Goal: Task Accomplishment & Management: Use online tool/utility

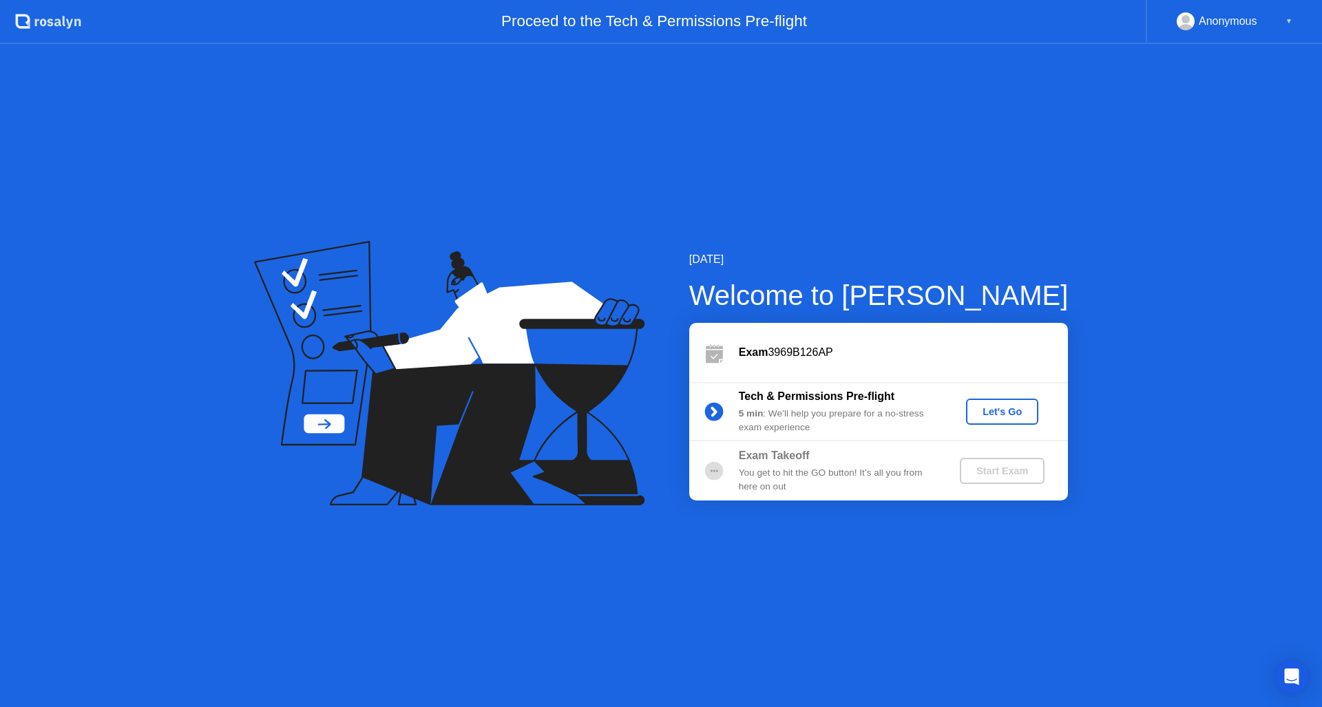
click at [1000, 409] on div "Let's Go" at bounding box center [1001, 411] width 61 height 11
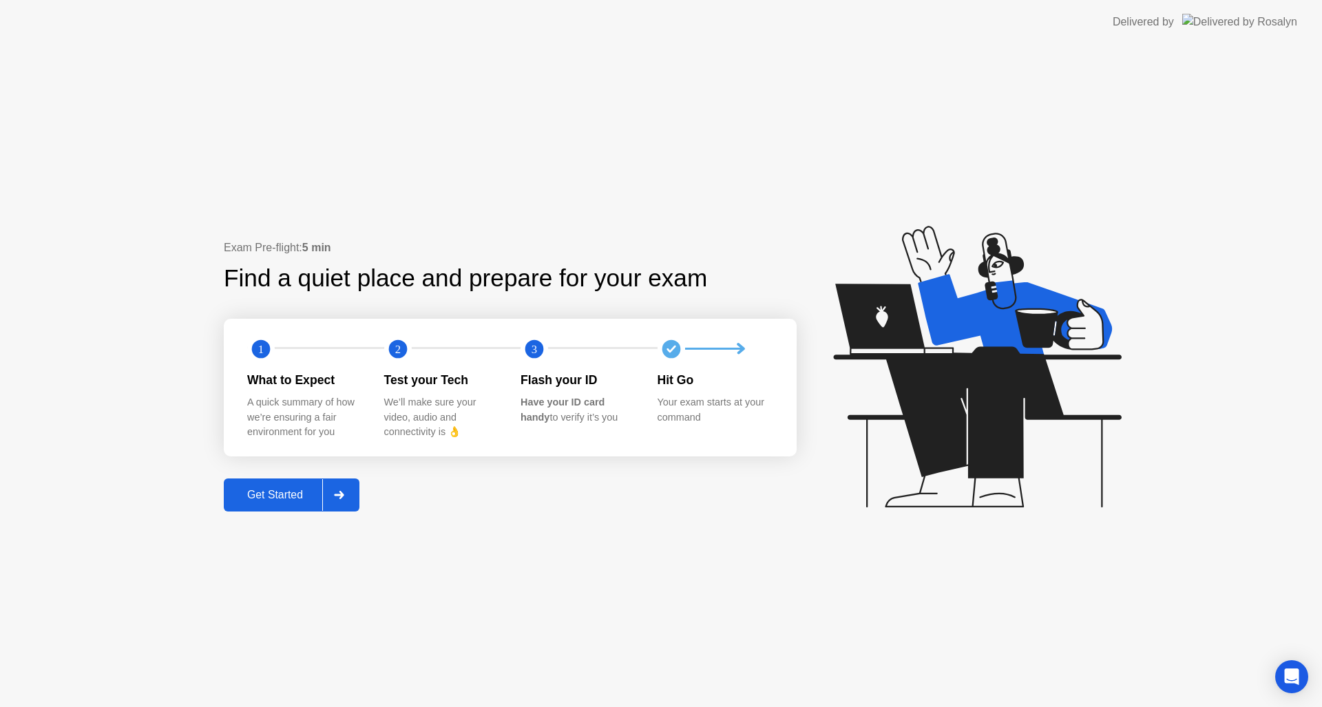
click at [293, 492] on div "Get Started" at bounding box center [275, 495] width 94 height 12
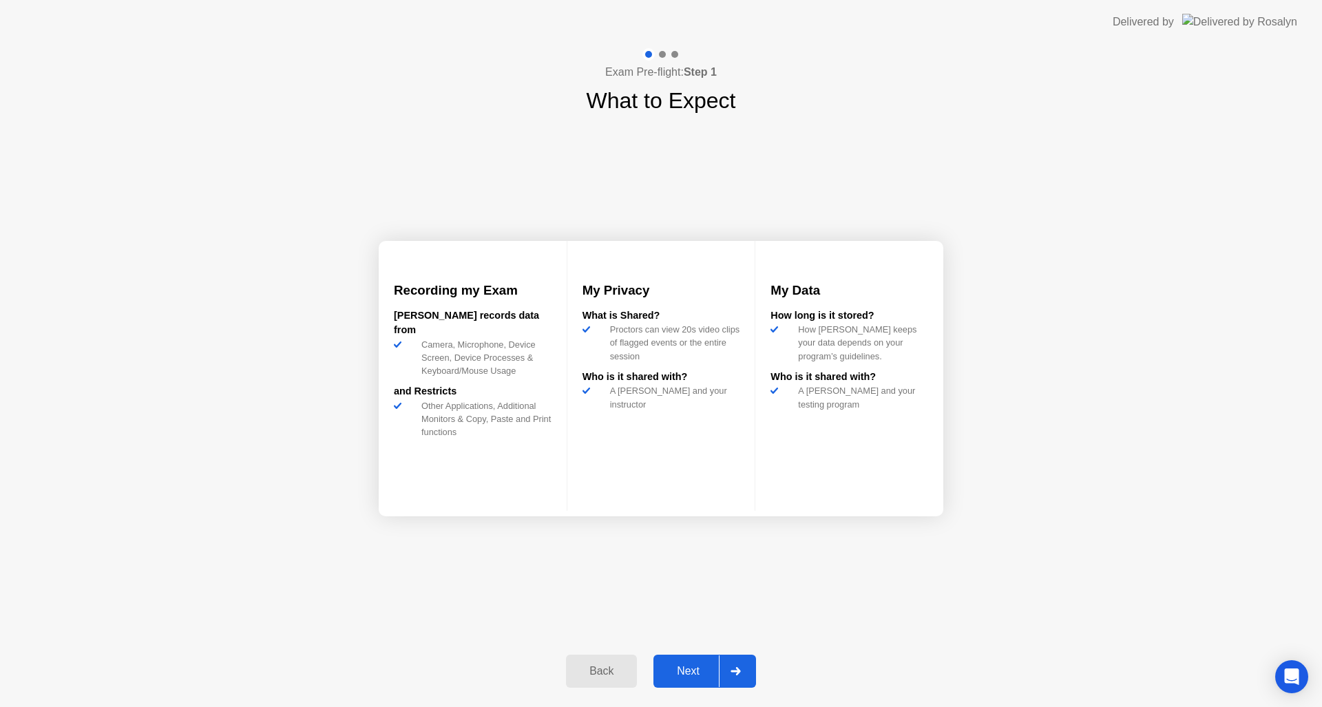
click at [693, 665] on div "Next" at bounding box center [687, 671] width 61 height 12
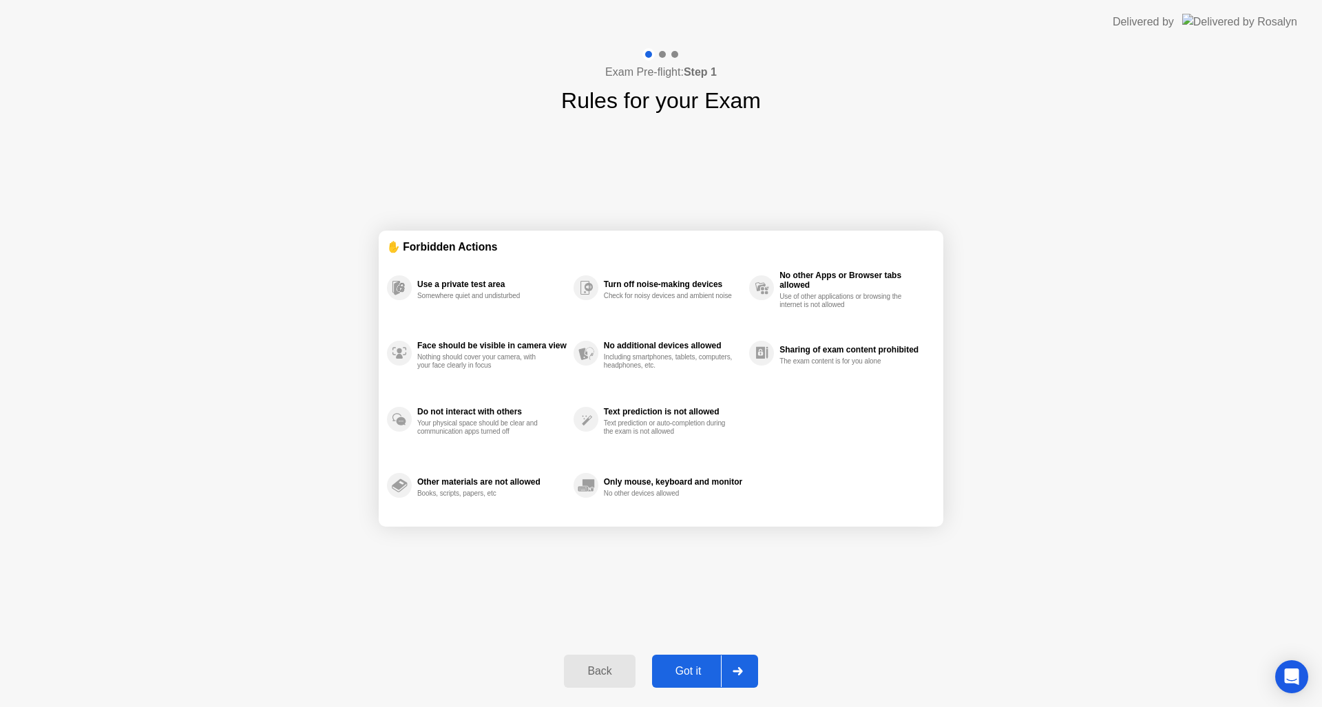
click at [686, 668] on div "Got it" at bounding box center [688, 671] width 65 height 12
select select "**********"
select select "*******"
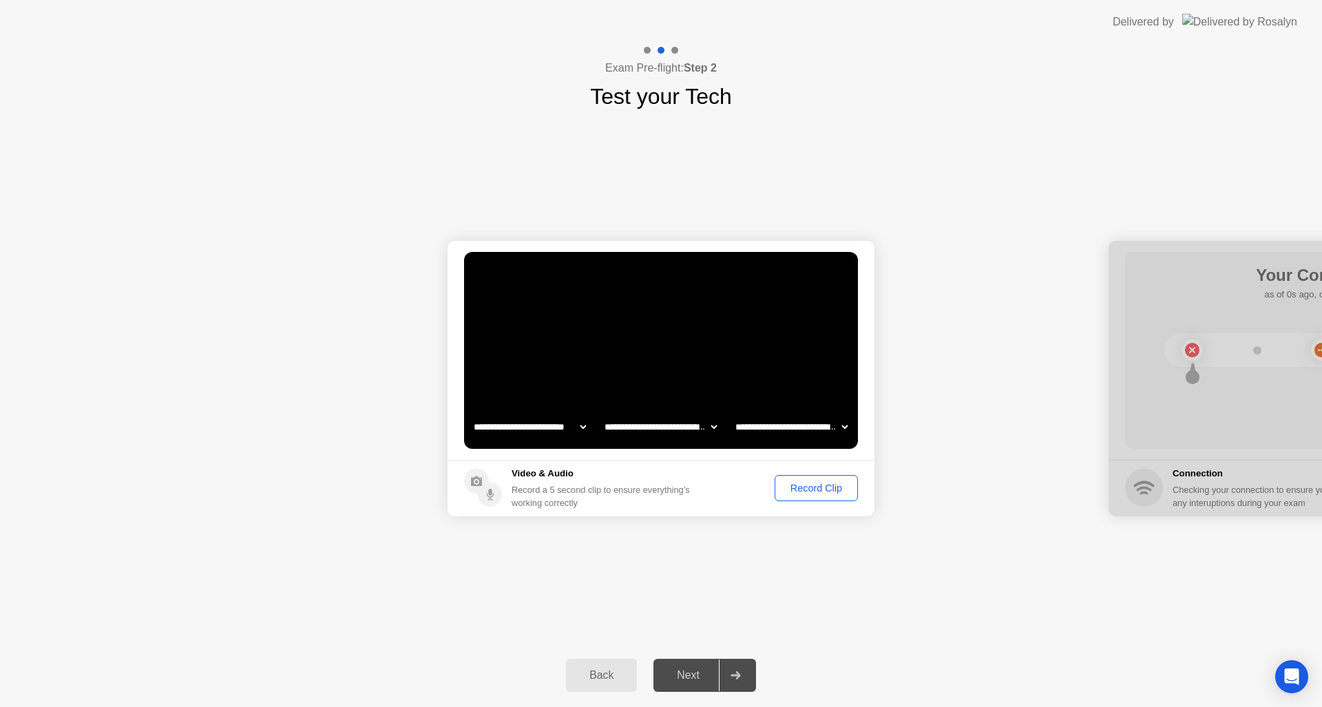
click at [827, 489] on div "Record Clip" at bounding box center [816, 488] width 74 height 11
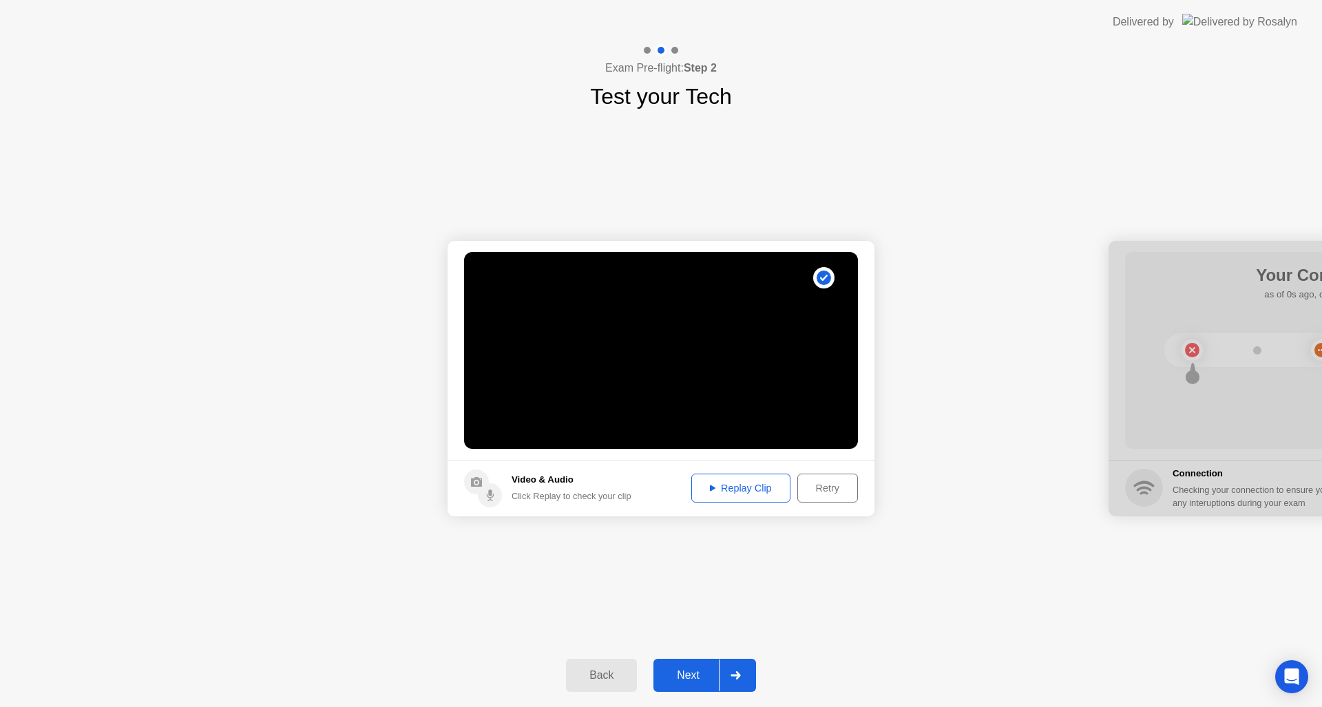
click at [741, 478] on button "Replay Clip" at bounding box center [740, 488] width 99 height 29
click at [832, 488] on div "Retry" at bounding box center [827, 488] width 51 height 11
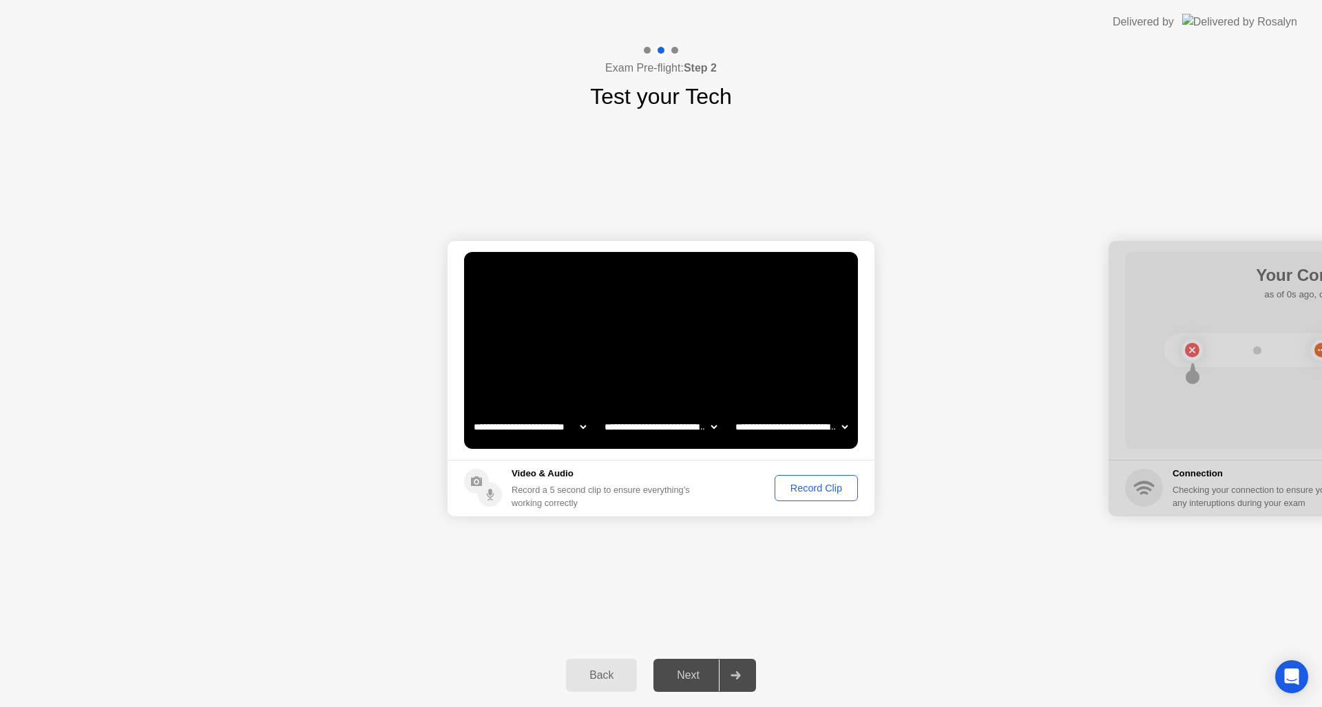
click at [818, 492] on div "Record Clip" at bounding box center [816, 488] width 74 height 11
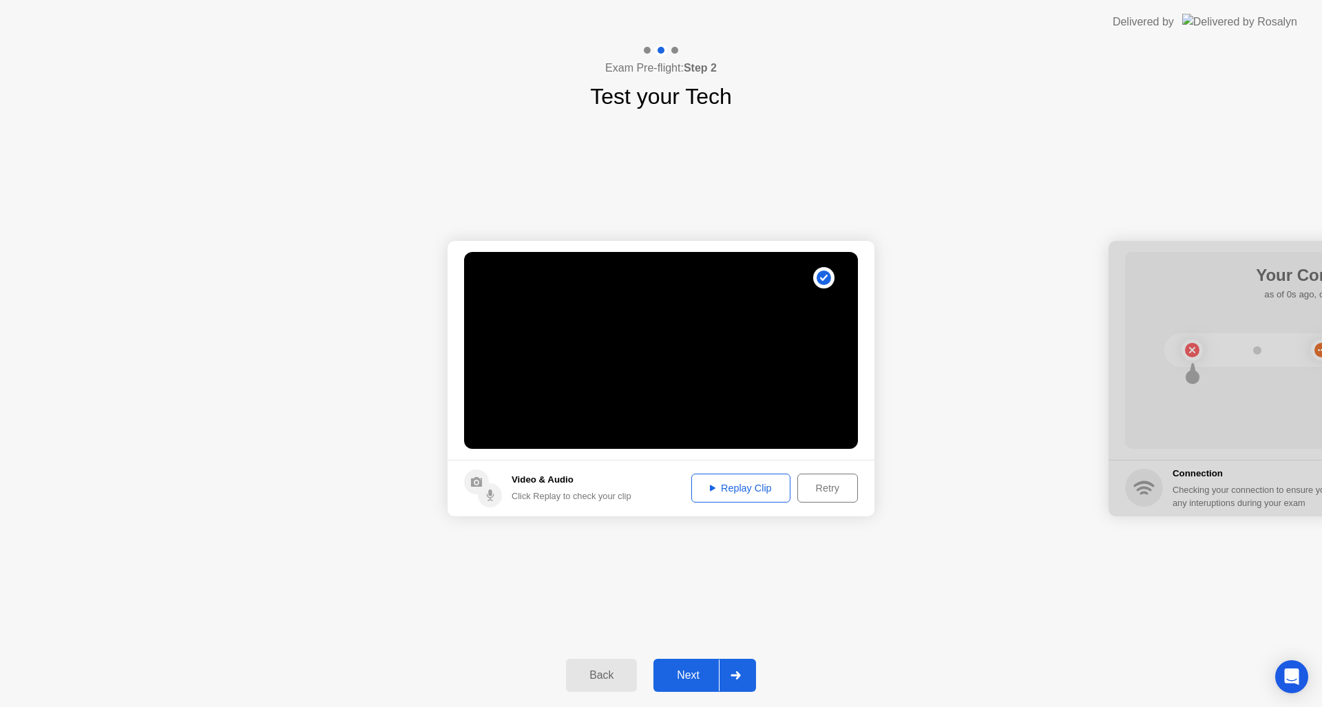
click at [728, 483] on div "Replay Clip" at bounding box center [740, 488] width 89 height 11
click at [685, 669] on div "Next" at bounding box center [687, 675] width 61 height 12
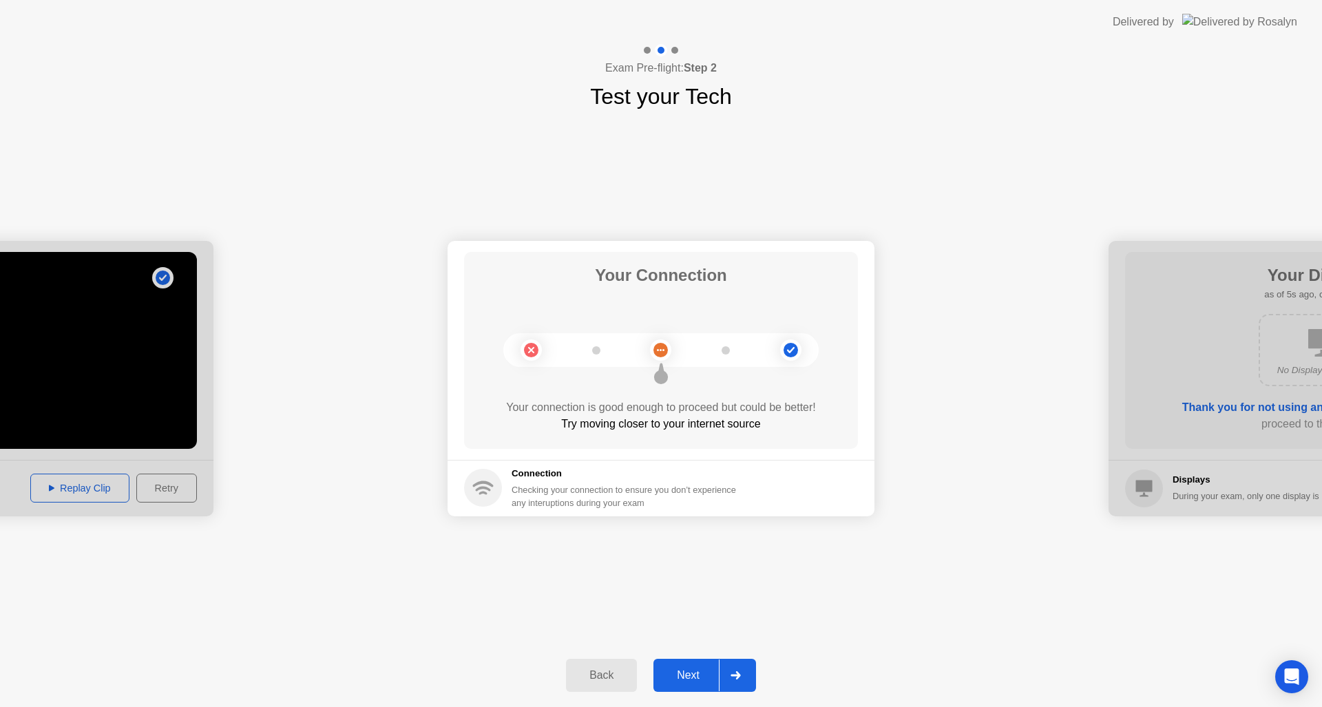
click at [662, 349] on circle at bounding box center [660, 350] width 14 height 14
click at [700, 669] on div "Next" at bounding box center [687, 675] width 61 height 12
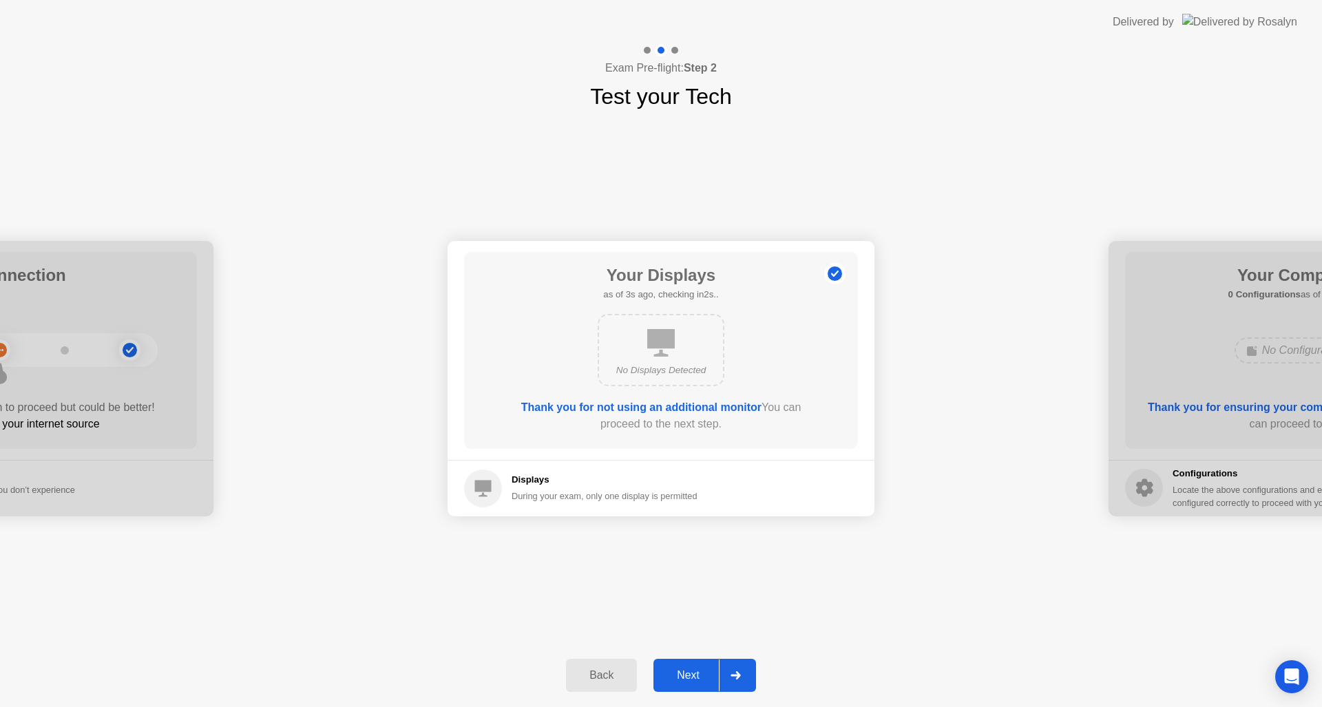
click at [699, 406] on b "Thank you for not using an additional monitor" at bounding box center [641, 407] width 240 height 12
click at [699, 680] on div "Next" at bounding box center [687, 675] width 61 height 12
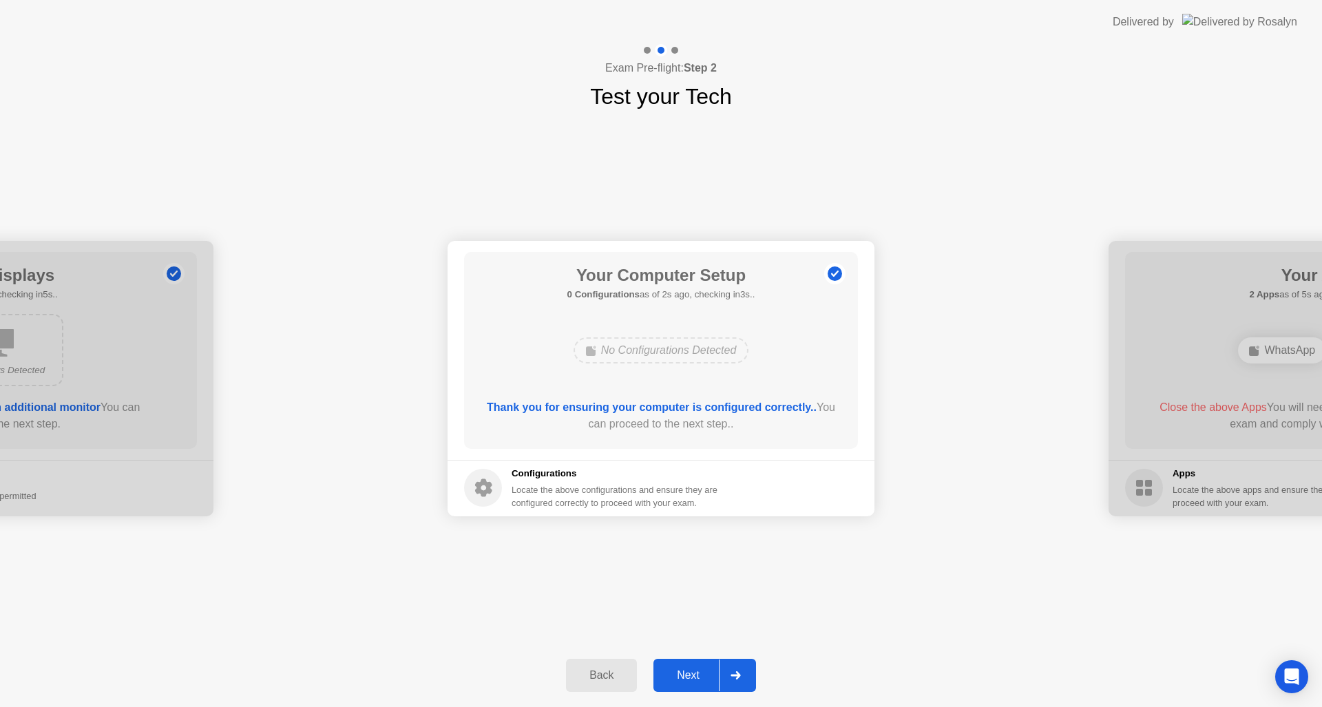
click at [684, 677] on div "Next" at bounding box center [687, 675] width 61 height 12
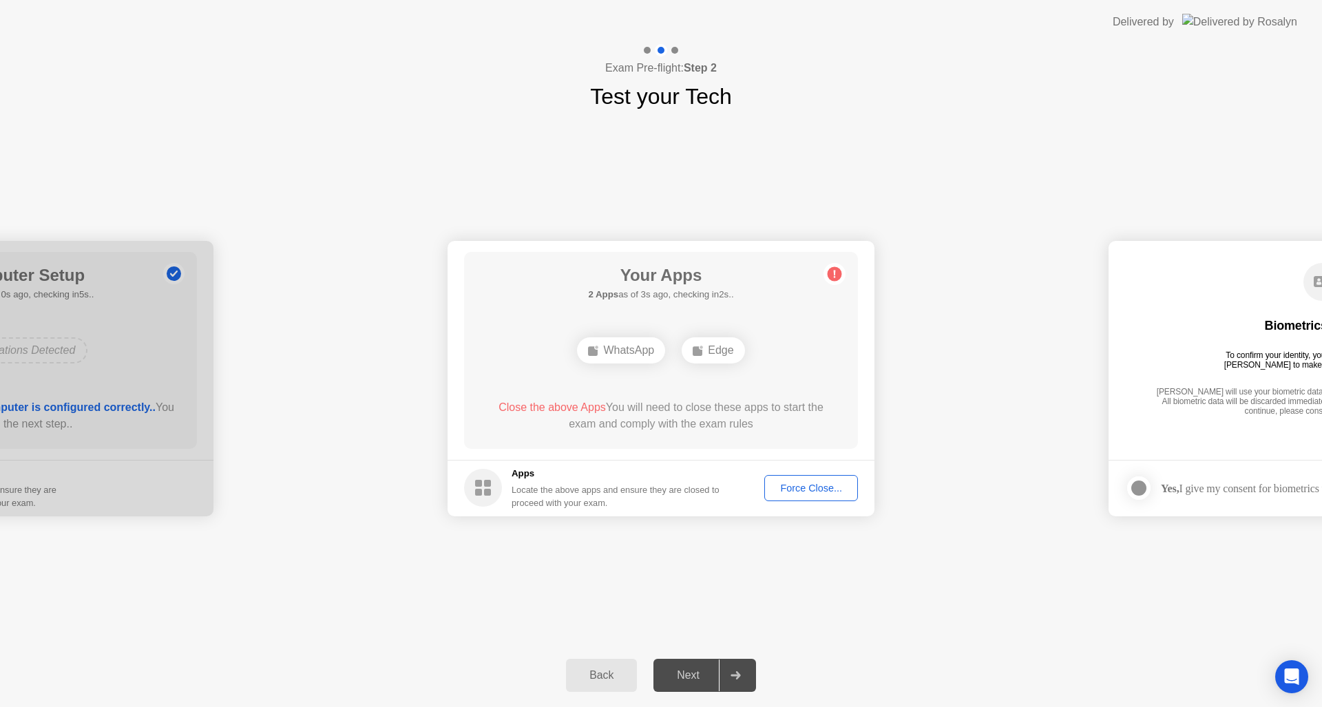
click at [602, 343] on div "WhatsApp" at bounding box center [621, 350] width 88 height 26
click at [799, 489] on div "Force Close..." at bounding box center [811, 488] width 84 height 11
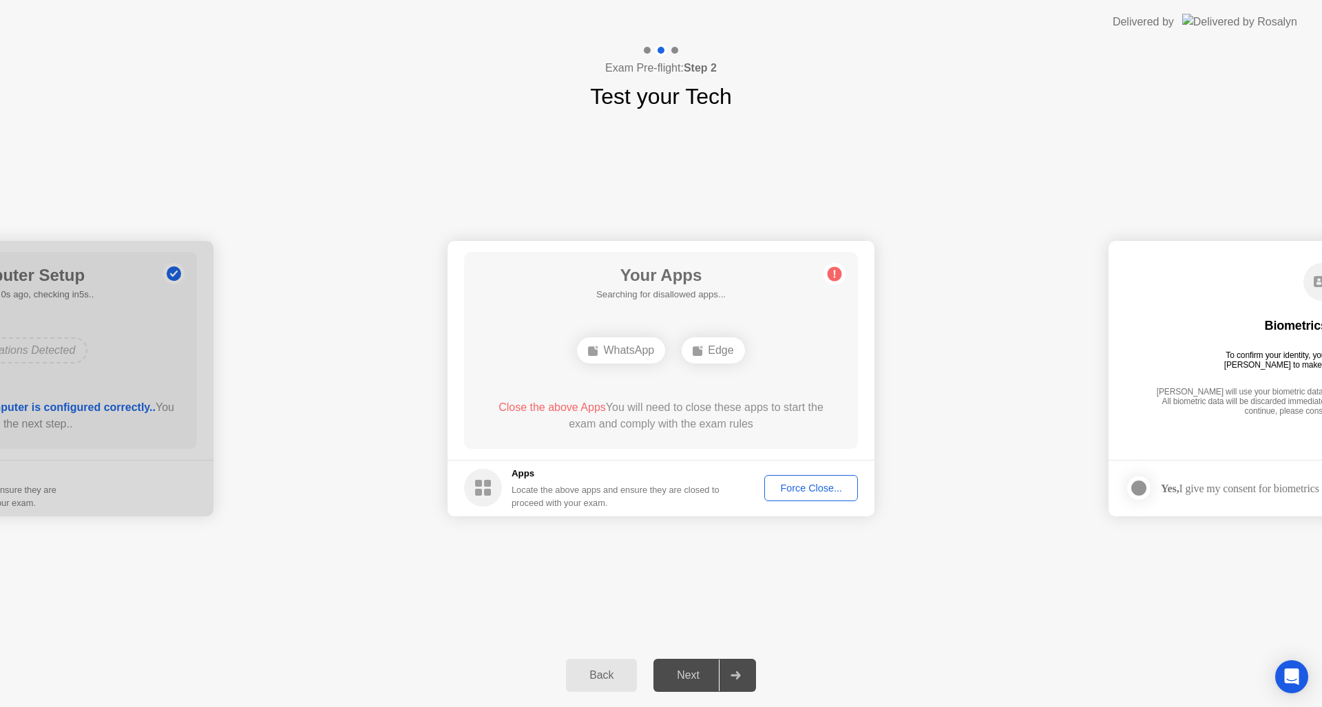
click at [838, 279] on circle at bounding box center [834, 273] width 14 height 14
click at [834, 278] on circle at bounding box center [834, 273] width 14 height 14
click at [814, 496] on button "Force Close..." at bounding box center [811, 488] width 94 height 26
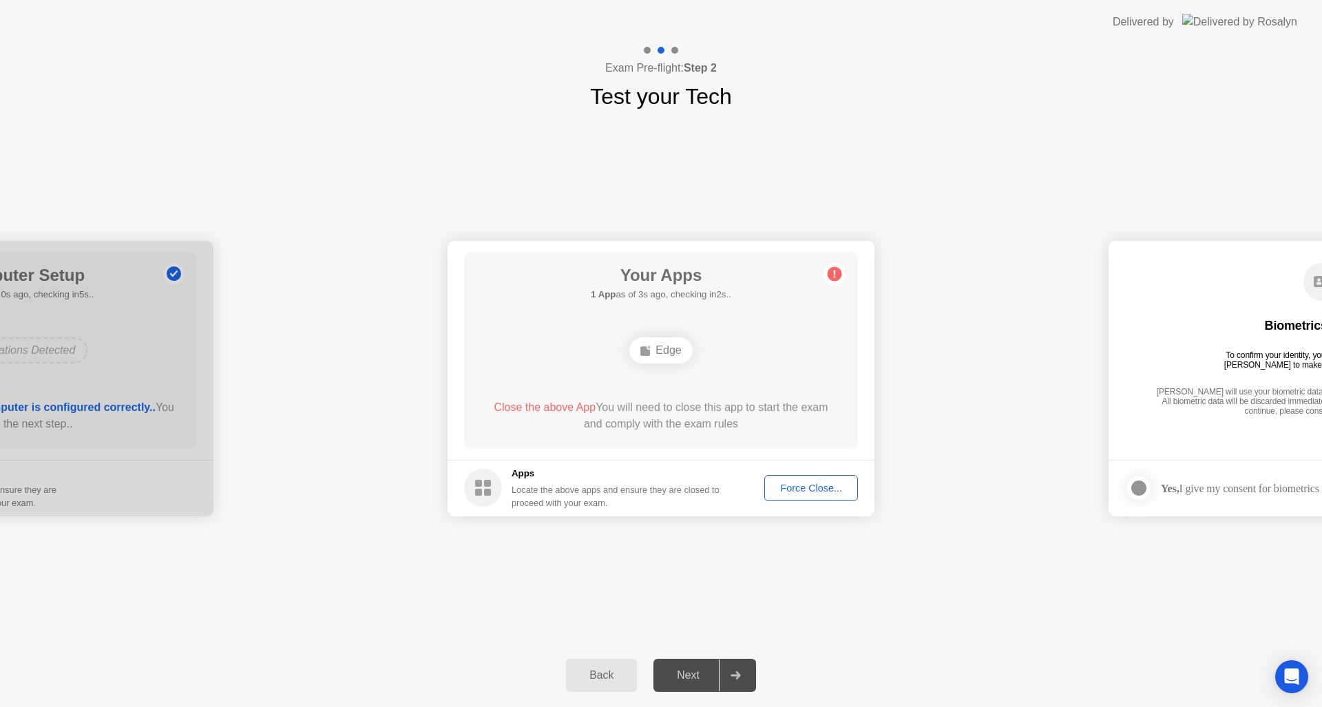
click at [819, 492] on div "Force Close..." at bounding box center [811, 488] width 84 height 11
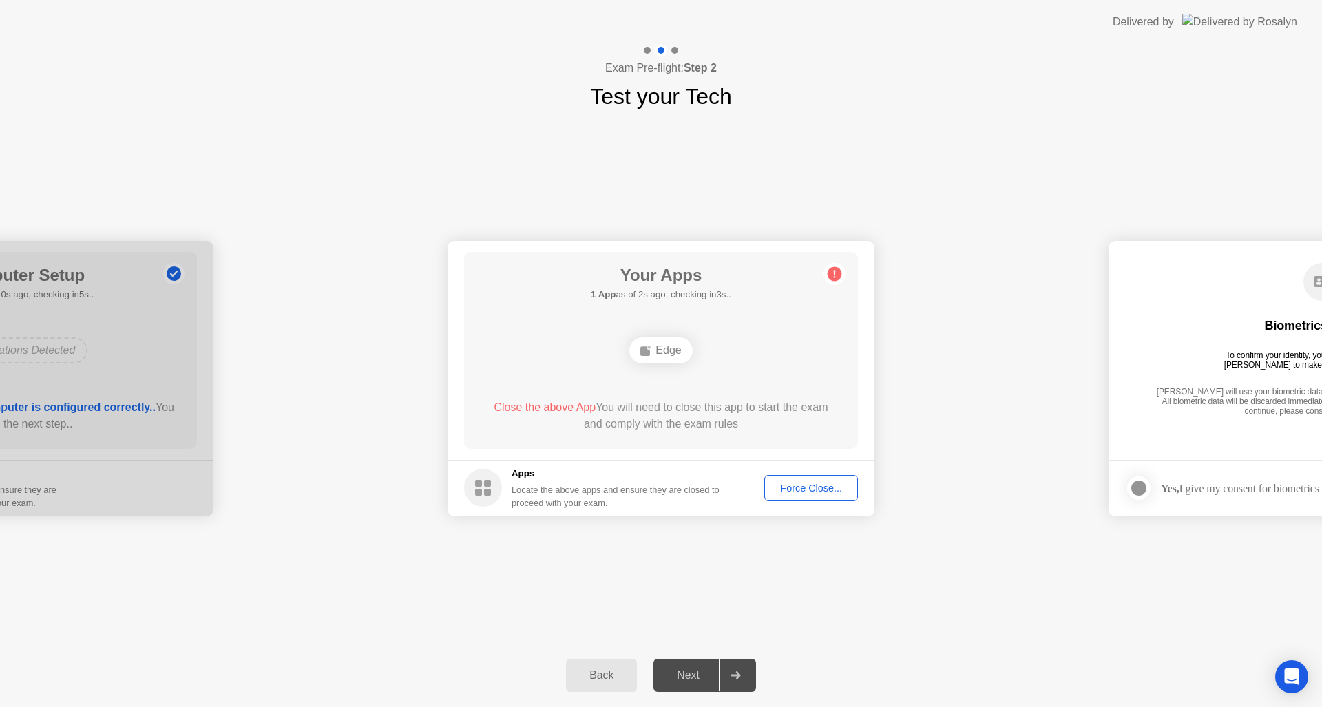
drag, startPoint x: 1267, startPoint y: 436, endPoint x: 1044, endPoint y: 431, distance: 223.1
click at [652, 349] on div "Edge" at bounding box center [660, 350] width 63 height 26
click at [712, 351] on div "Edge" at bounding box center [713, 350] width 63 height 26
click at [795, 483] on div "Force Close..." at bounding box center [811, 488] width 84 height 11
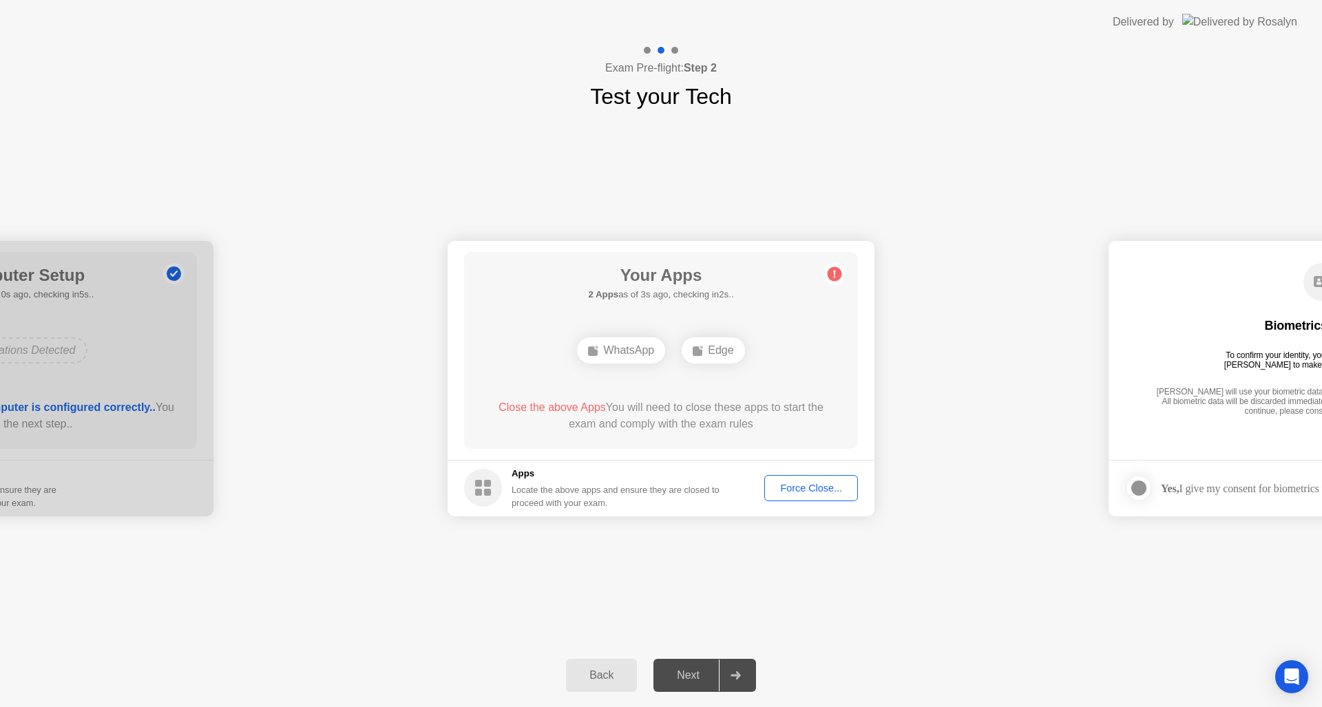
click at [835, 273] on circle at bounding box center [834, 273] width 14 height 14
click at [835, 274] on circle at bounding box center [834, 273] width 14 height 14
click at [809, 483] on div "Force Close..." at bounding box center [811, 488] width 84 height 11
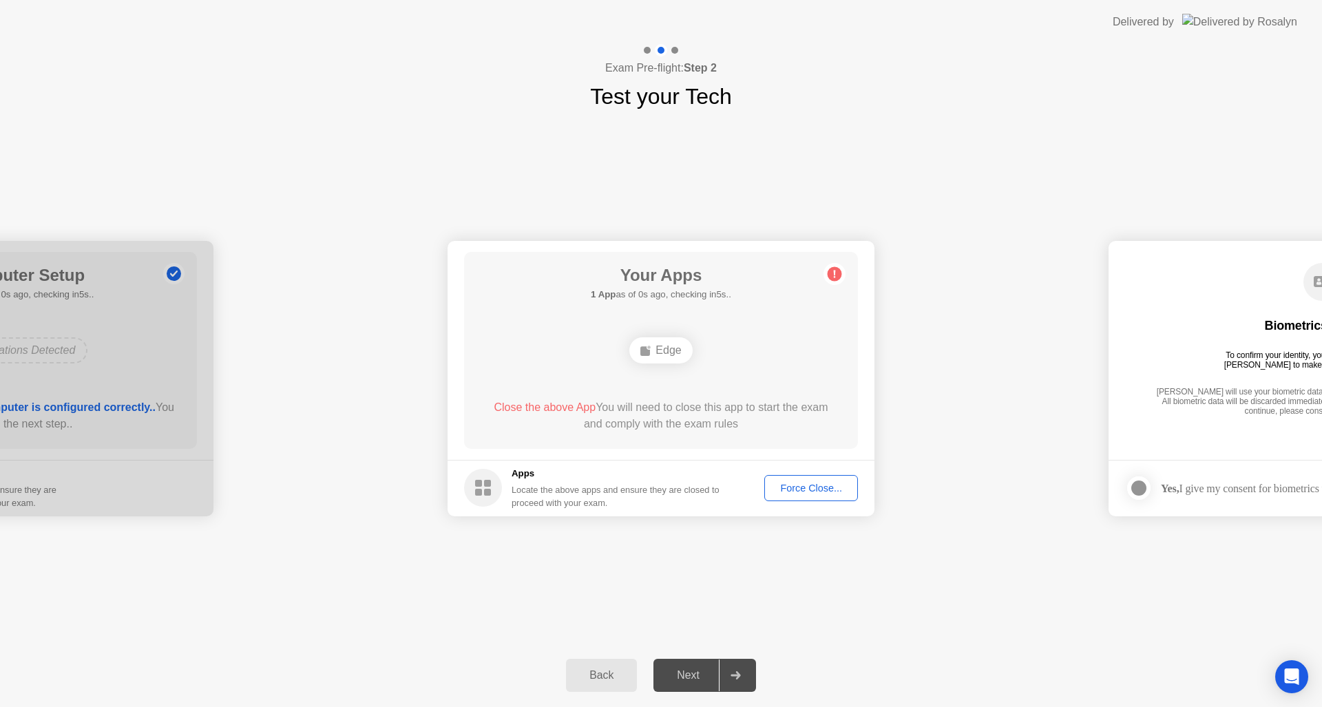
click at [513, 406] on span "Close the above App" at bounding box center [545, 407] width 102 height 12
click at [739, 670] on div at bounding box center [735, 676] width 33 height 32
click at [675, 681] on div "Next" at bounding box center [687, 675] width 61 height 12
click at [674, 679] on div "Next" at bounding box center [687, 675] width 61 height 12
click at [763, 660] on div "Back Next" at bounding box center [661, 675] width 1322 height 63
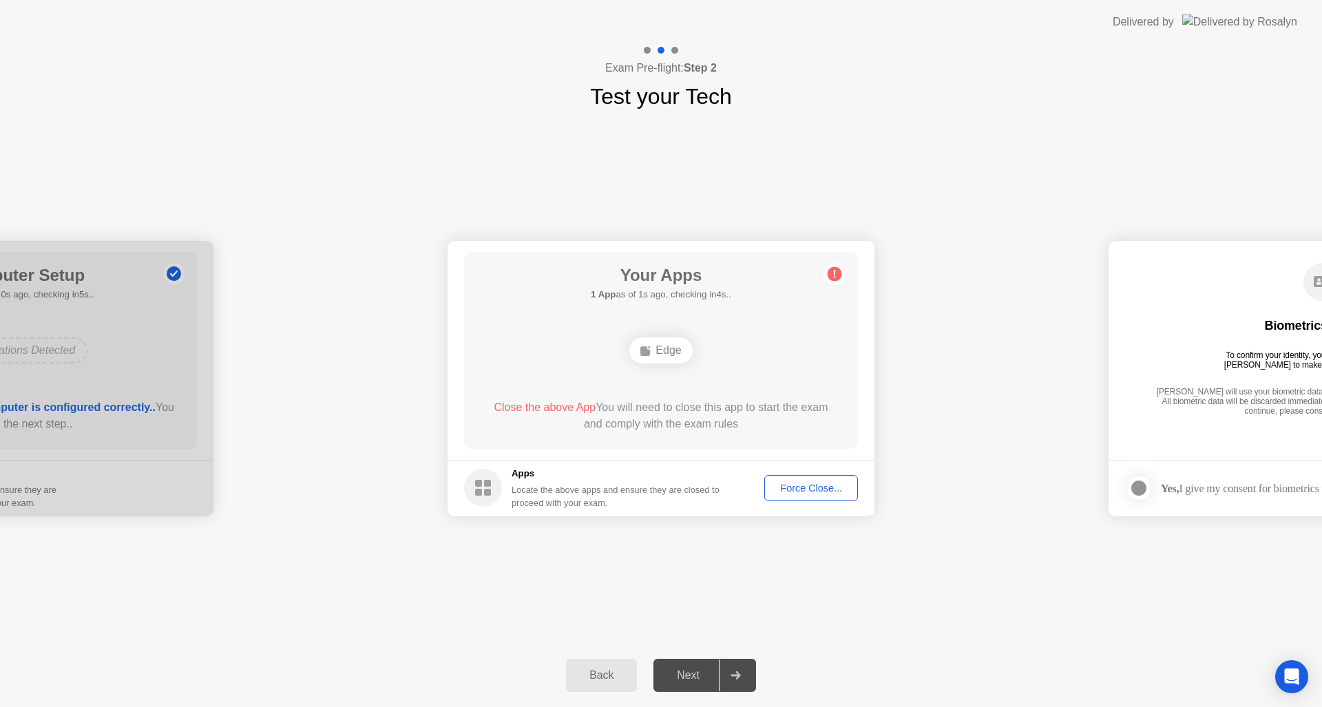
drag, startPoint x: 1321, startPoint y: 392, endPoint x: 1132, endPoint y: 414, distance: 190.7
click at [1183, 412] on div "[PERSON_NAME] will use your biometric data to compare the faces on the provided…" at bounding box center [1321, 402] width 339 height 31
click at [836, 271] on circle at bounding box center [834, 273] width 14 height 14
click at [648, 355] on rect at bounding box center [645, 351] width 10 height 10
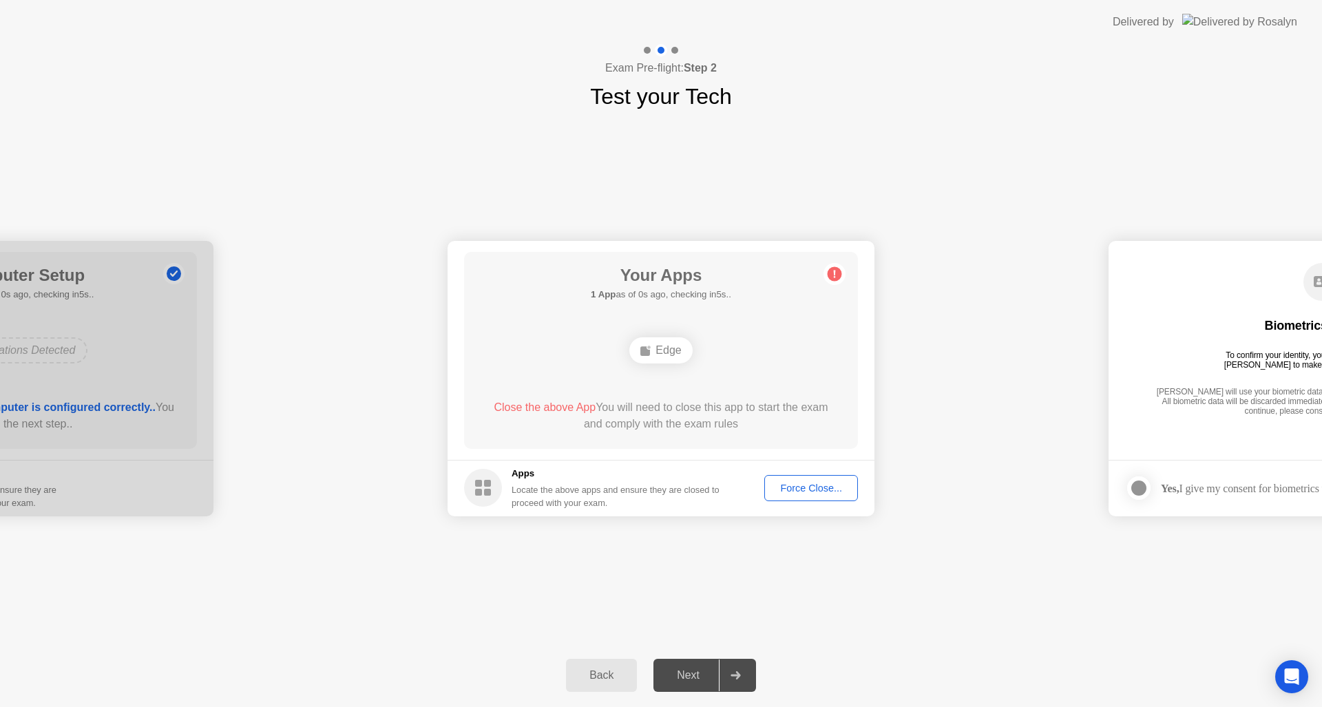
click at [648, 334] on div "Edge" at bounding box center [660, 350] width 315 height 37
click at [534, 408] on span "Close the above App" at bounding box center [545, 407] width 102 height 12
click at [494, 405] on span "Close the above App" at bounding box center [545, 407] width 102 height 12
click at [471, 477] on circle at bounding box center [483, 488] width 38 height 38
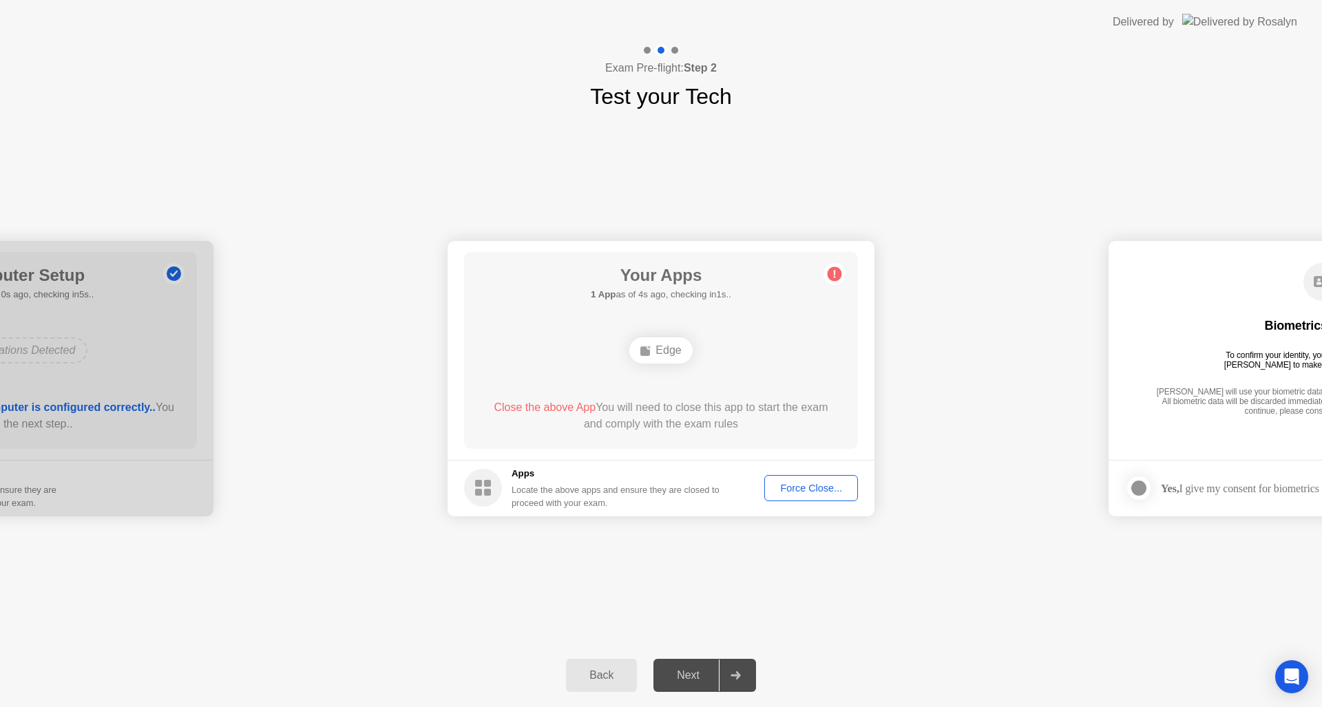
click at [563, 475] on h5 "Apps" at bounding box center [615, 474] width 209 height 14
click at [646, 347] on rect at bounding box center [645, 351] width 10 height 10
click at [797, 486] on div "Force Close..." at bounding box center [811, 488] width 84 height 11
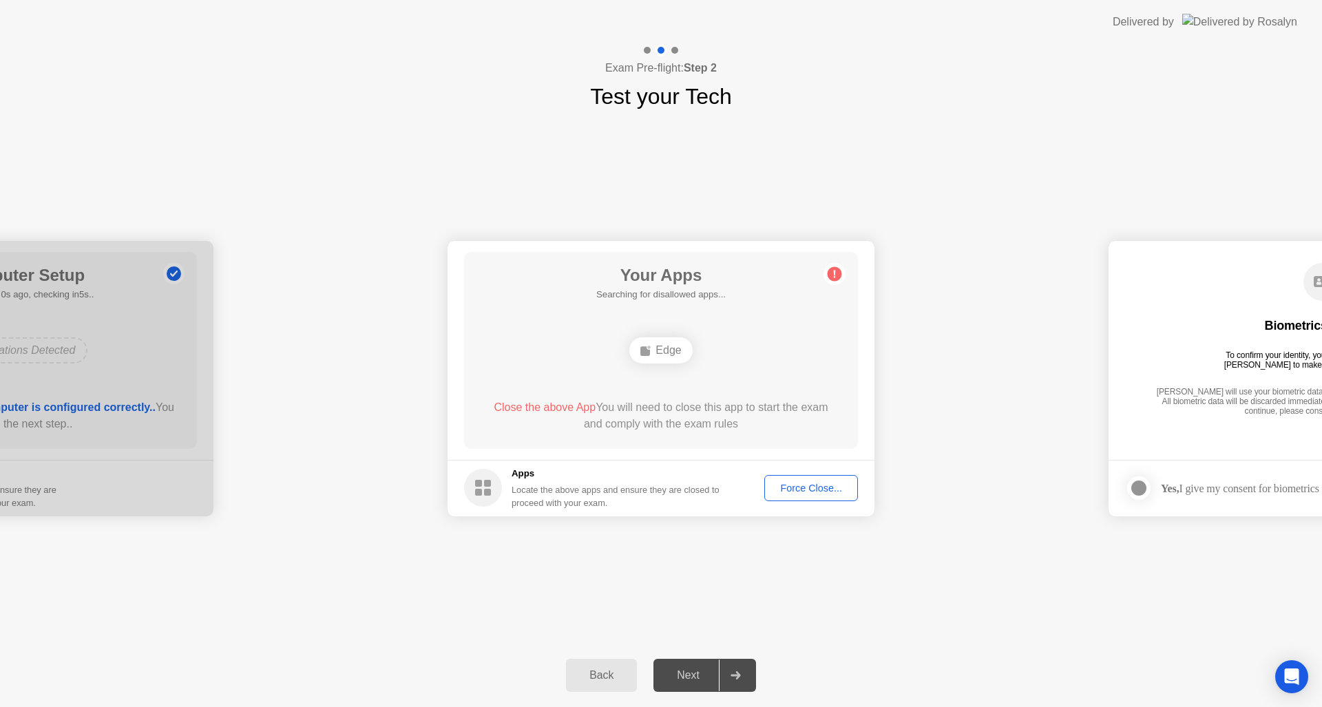
click at [805, 489] on div "Force Close..." at bounding box center [811, 488] width 84 height 11
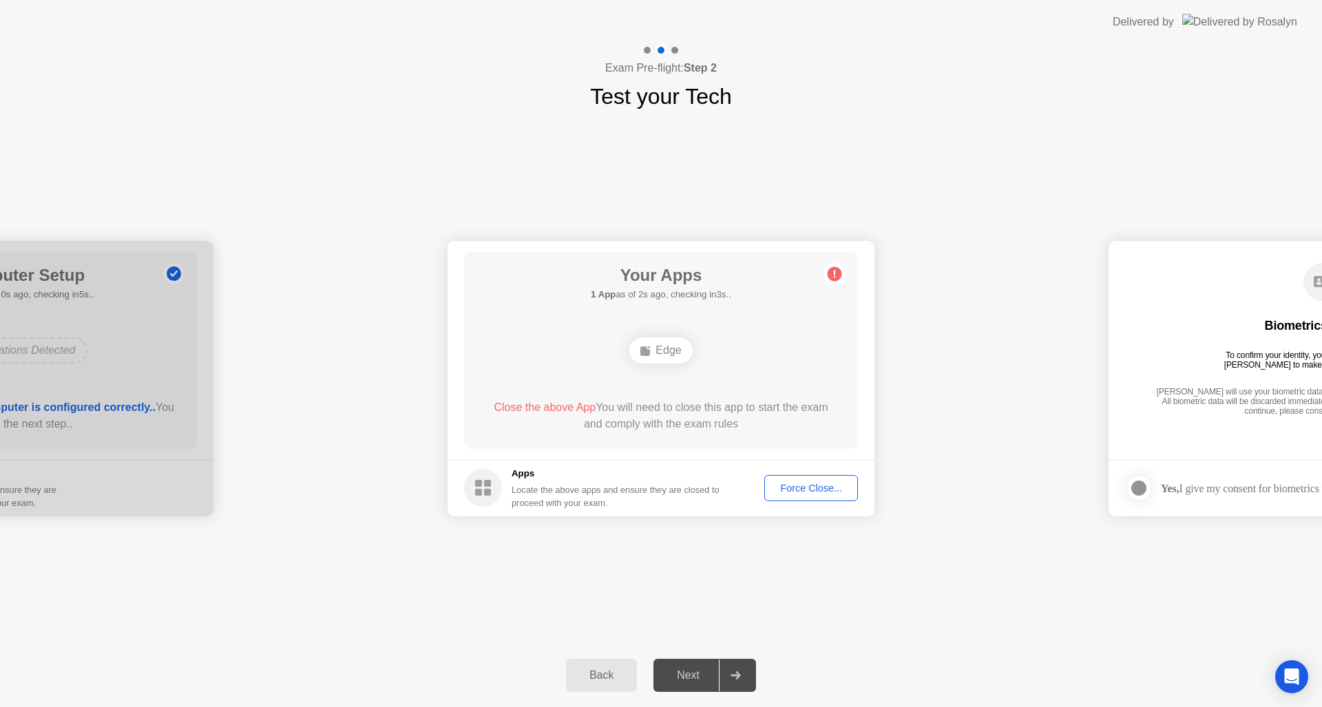
click at [800, 483] on div "Force Close..." at bounding box center [811, 488] width 84 height 11
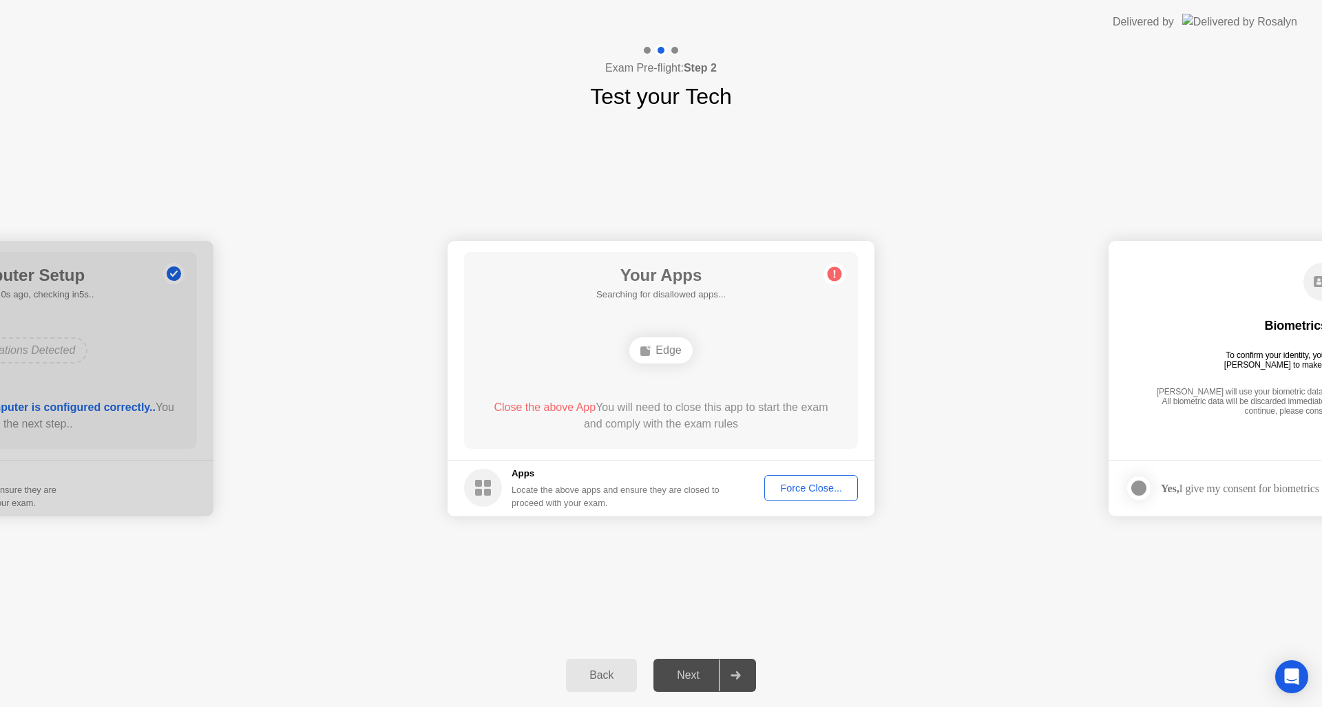
click at [799, 486] on div "Force Close..." at bounding box center [811, 488] width 84 height 11
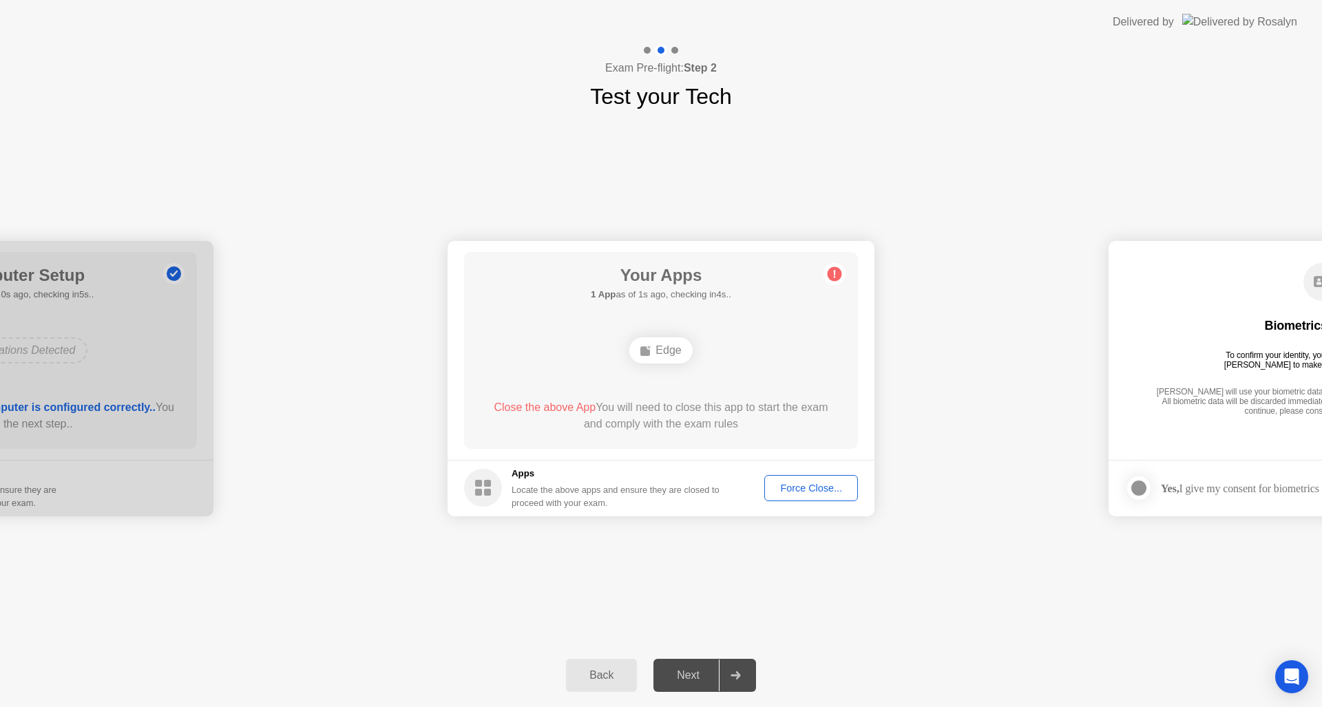
drag, startPoint x: 756, startPoint y: 480, endPoint x: 783, endPoint y: 487, distance: 27.9
click at [782, 487] on footer "Apps Locate the above apps and ensure they are closed to proceed with your exam…" at bounding box center [660, 488] width 427 height 56
click at [780, 489] on div "Force Close..." at bounding box center [811, 488] width 84 height 11
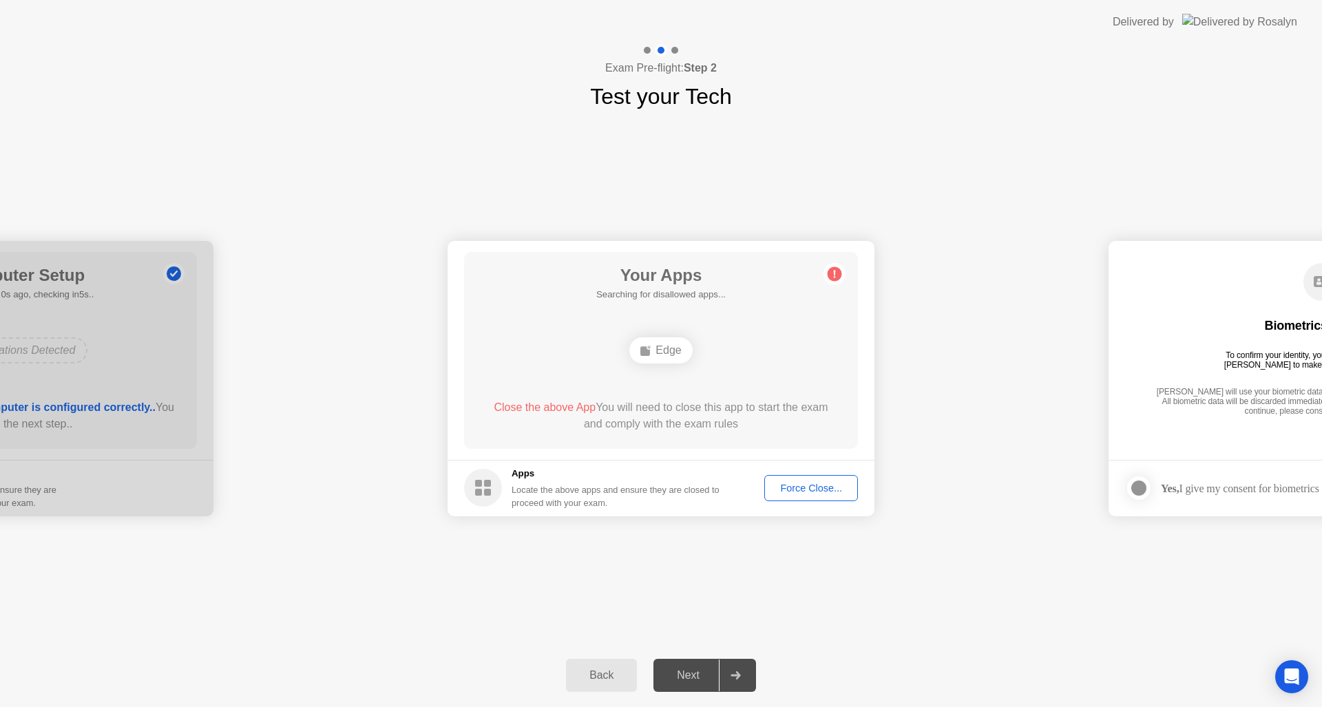
drag, startPoint x: 706, startPoint y: 677, endPoint x: 697, endPoint y: 675, distance: 9.9
click at [706, 677] on div "Next" at bounding box center [687, 675] width 61 height 12
click at [690, 675] on div "Next" at bounding box center [687, 675] width 61 height 12
drag, startPoint x: 690, startPoint y: 675, endPoint x: 694, endPoint y: 655, distance: 21.1
click at [690, 675] on div "Next" at bounding box center [687, 675] width 61 height 12
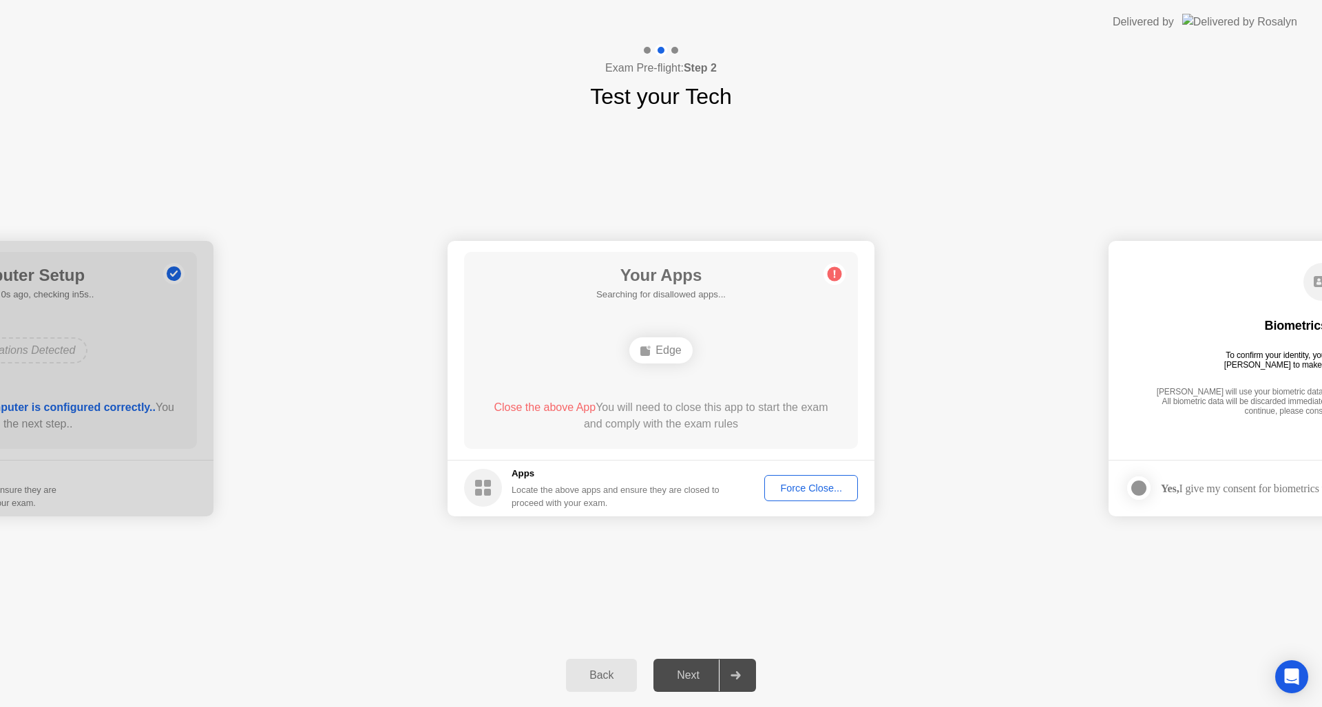
click at [803, 486] on div "Force Close..." at bounding box center [811, 488] width 84 height 11
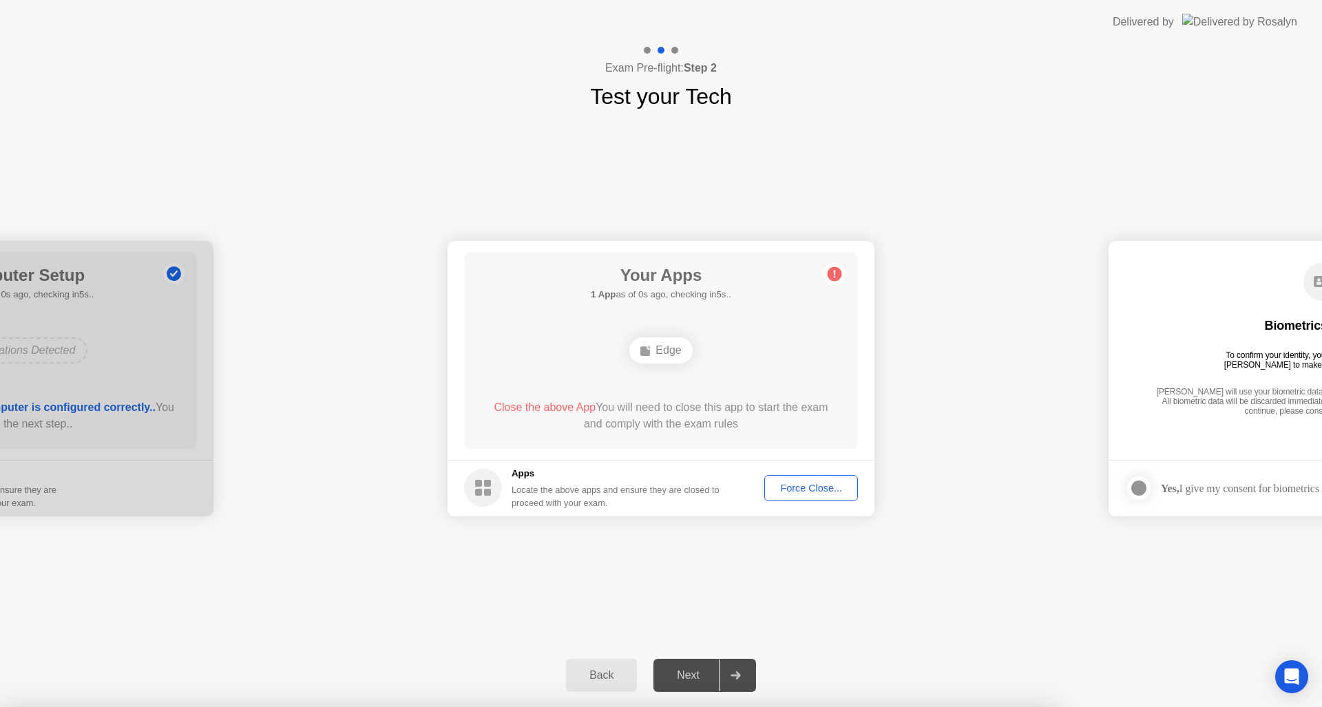
click at [801, 706] on div at bounding box center [661, 707] width 1322 height 0
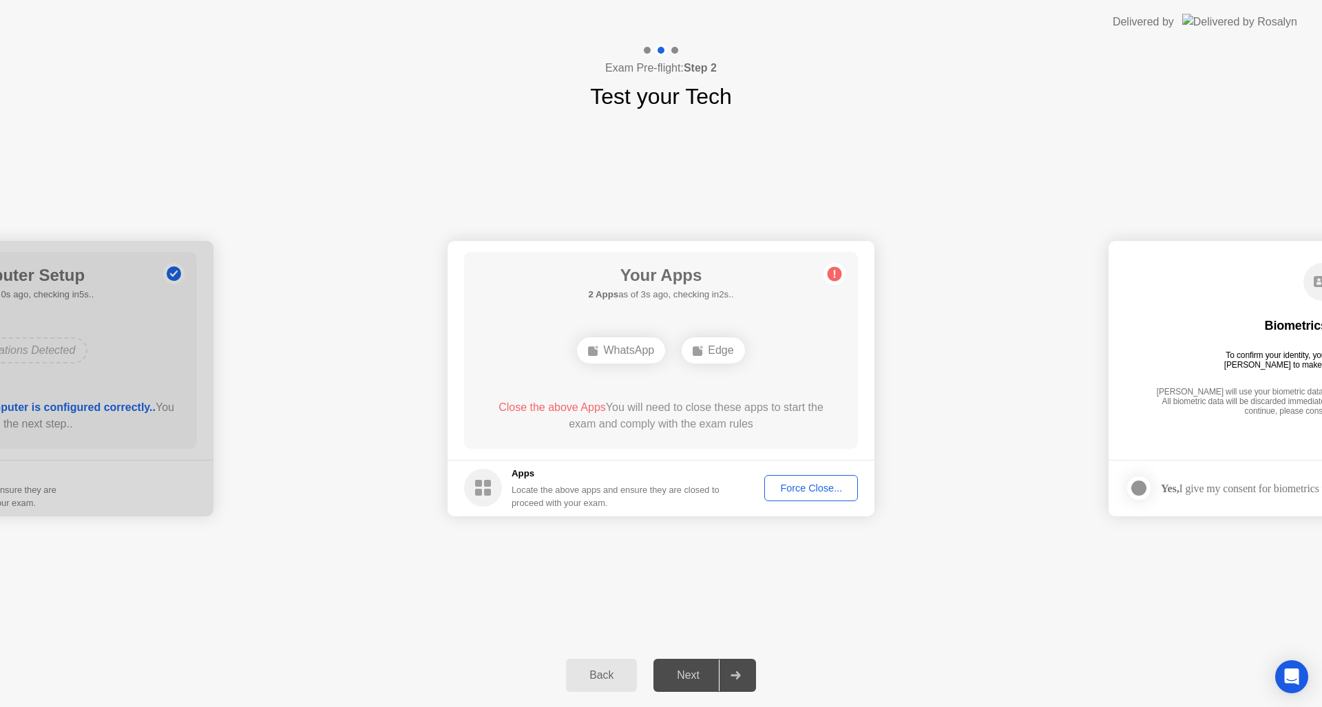
click at [713, 437] on div "Close the above Apps You will need to close these apps to start the exam and co…" at bounding box center [661, 418] width 355 height 39
click at [648, 349] on rect at bounding box center [645, 351] width 10 height 10
click at [648, 349] on ellipse at bounding box center [649, 347] width 4 height 4
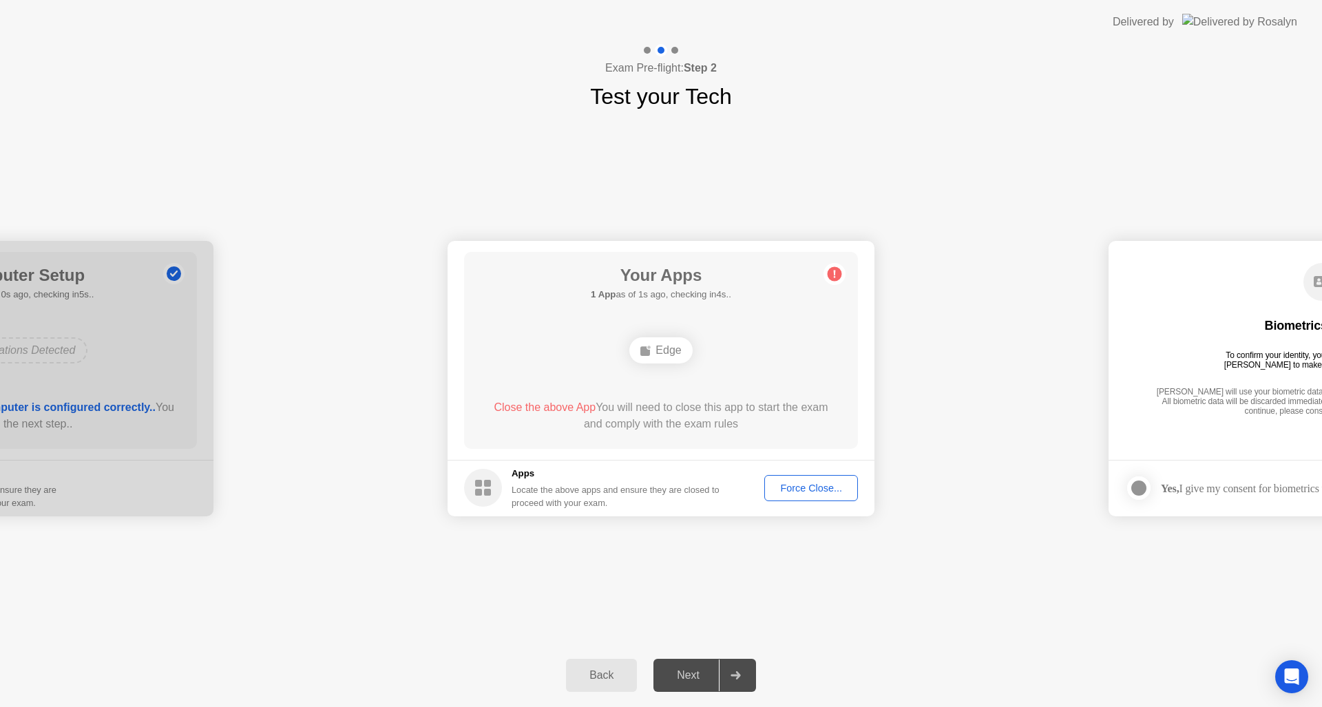
drag, startPoint x: 648, startPoint y: 349, endPoint x: 678, endPoint y: 357, distance: 30.7
click at [677, 357] on div "Edge" at bounding box center [660, 350] width 63 height 26
click at [473, 486] on circle at bounding box center [483, 488] width 38 height 38
drag, startPoint x: 473, startPoint y: 486, endPoint x: 485, endPoint y: 482, distance: 13.1
click at [475, 485] on icon at bounding box center [483, 488] width 38 height 38
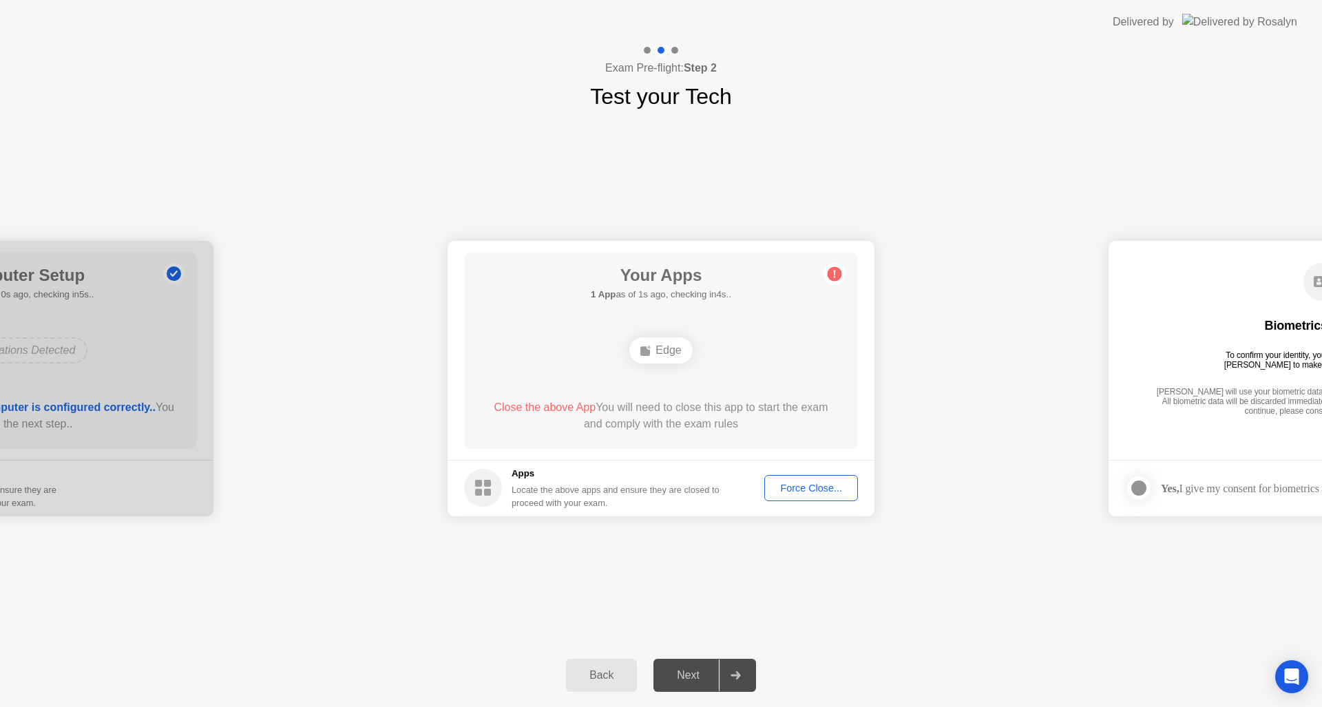
click at [525, 478] on h5 "Apps" at bounding box center [615, 474] width 209 height 14
drag, startPoint x: 568, startPoint y: 475, endPoint x: 749, endPoint y: 460, distance: 181.7
click at [715, 467] on h5 "Apps" at bounding box center [615, 474] width 209 height 14
click at [752, 461] on footer "Apps Locate the above apps and ensure they are closed to proceed with your exam…" at bounding box center [660, 488] width 427 height 56
click at [647, 338] on div "Edge" at bounding box center [660, 350] width 63 height 26
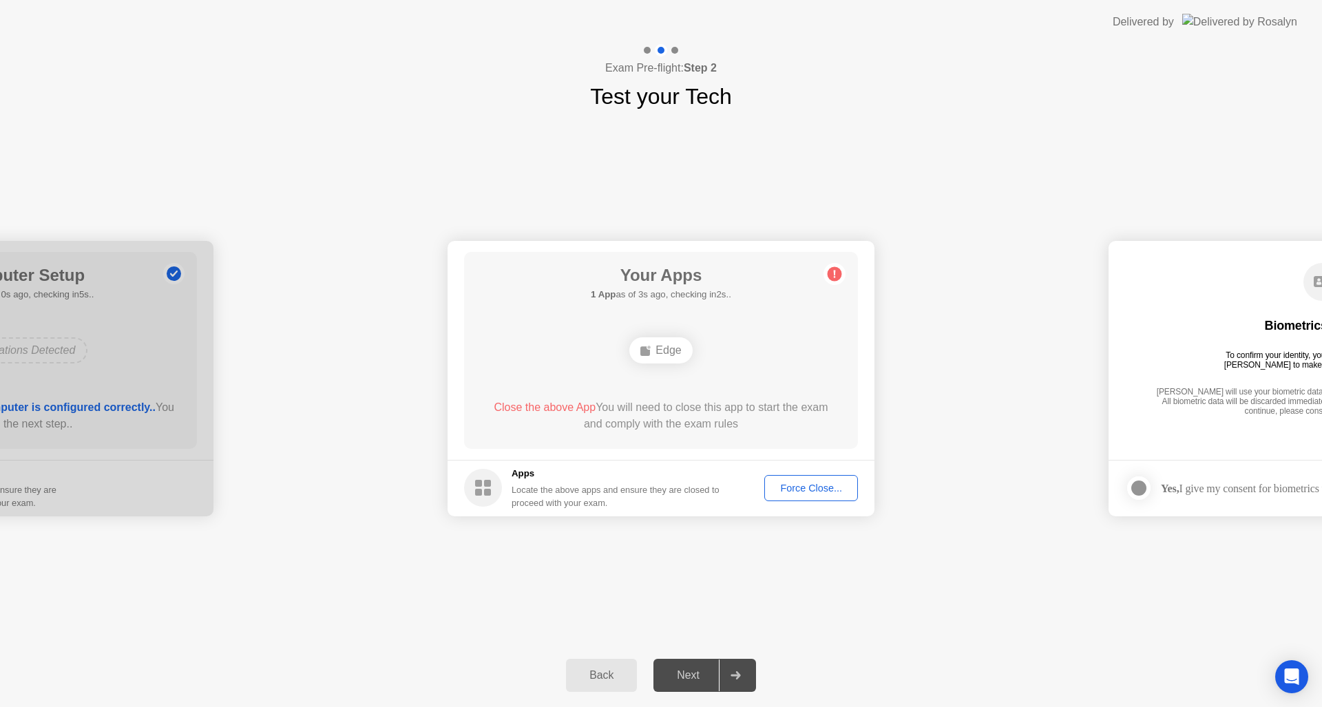
click at [647, 338] on div "Edge" at bounding box center [660, 350] width 63 height 26
click at [647, 339] on div "Edge" at bounding box center [660, 350] width 63 height 26
click at [648, 340] on div "Edge" at bounding box center [660, 350] width 63 height 26
drag, startPoint x: 650, startPoint y: 349, endPoint x: 655, endPoint y: 372, distance: 24.0
click at [655, 372] on div "Your Apps 1 App as of 4s ago, checking in1s.. Edge Close the above App You will…" at bounding box center [661, 350] width 394 height 197
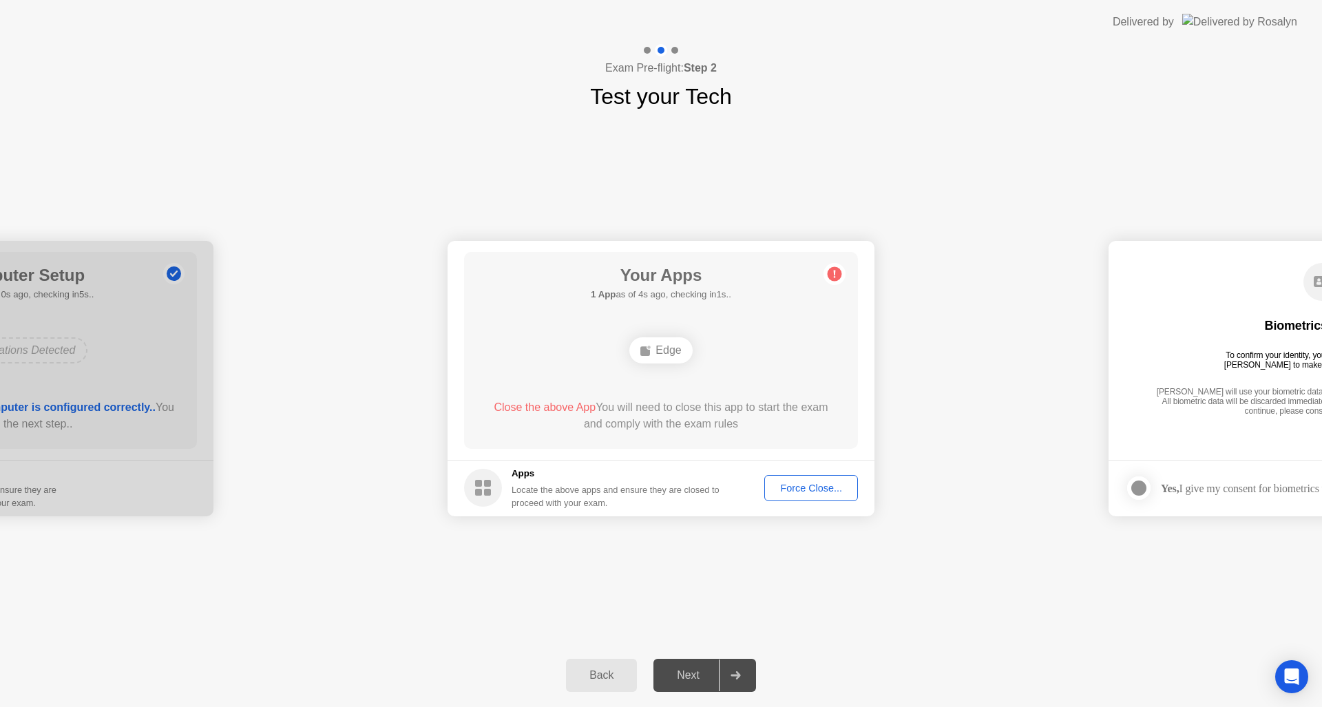
click at [655, 372] on div "Your Apps 1 App as of 4s ago, checking in1s.. Edge Close the above App You will…" at bounding box center [661, 350] width 394 height 197
drag, startPoint x: 659, startPoint y: 341, endPoint x: 660, endPoint y: 377, distance: 35.8
click at [660, 377] on div "Your Apps Searching for disallowed apps... Edge Close the above App You will ne…" at bounding box center [661, 350] width 394 height 197
click at [655, 358] on div "Edge" at bounding box center [660, 350] width 63 height 26
drag, startPoint x: 640, startPoint y: 346, endPoint x: 707, endPoint y: 394, distance: 82.9
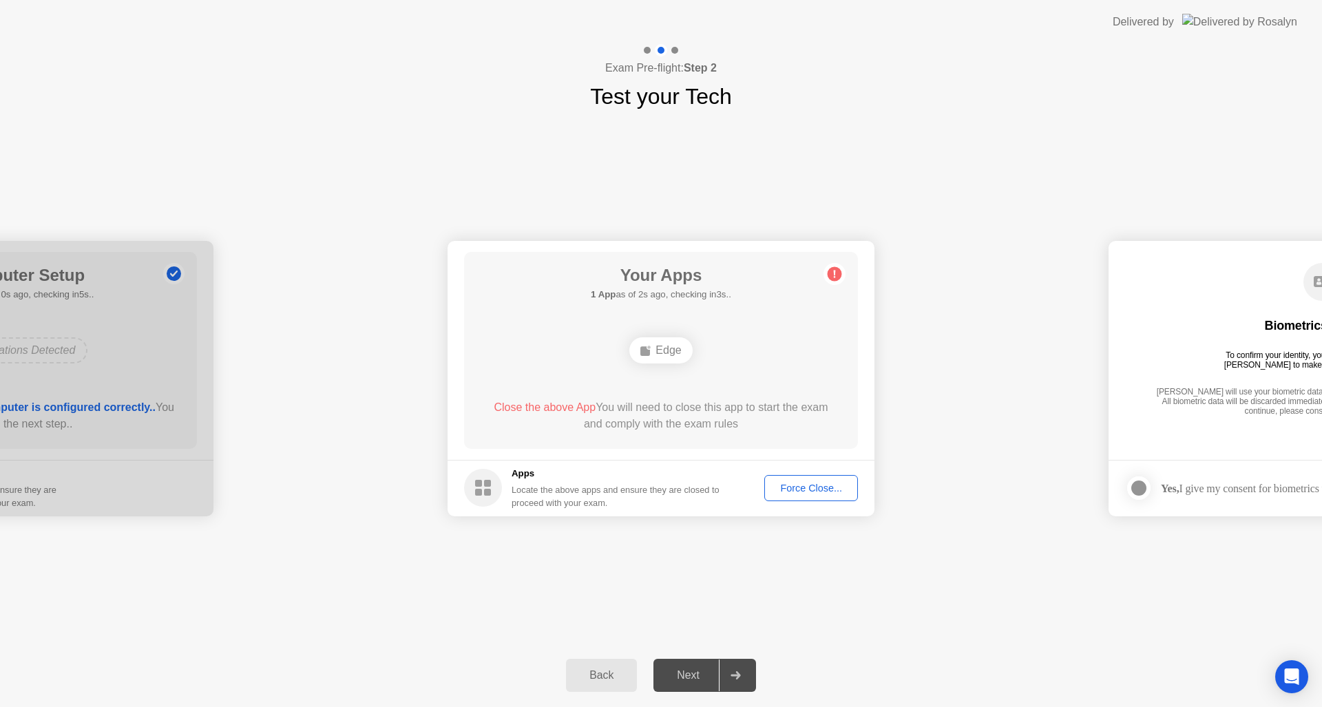
click at [698, 374] on div "Your Apps 1 App as of 2s ago, checking in3s.. Edge Close the above App You will…" at bounding box center [661, 350] width 394 height 197
click at [670, 344] on div "Edge" at bounding box center [660, 350] width 63 height 26
click at [670, 345] on div "Edge" at bounding box center [660, 350] width 63 height 26
click at [611, 686] on button "Back" at bounding box center [601, 675] width 71 height 33
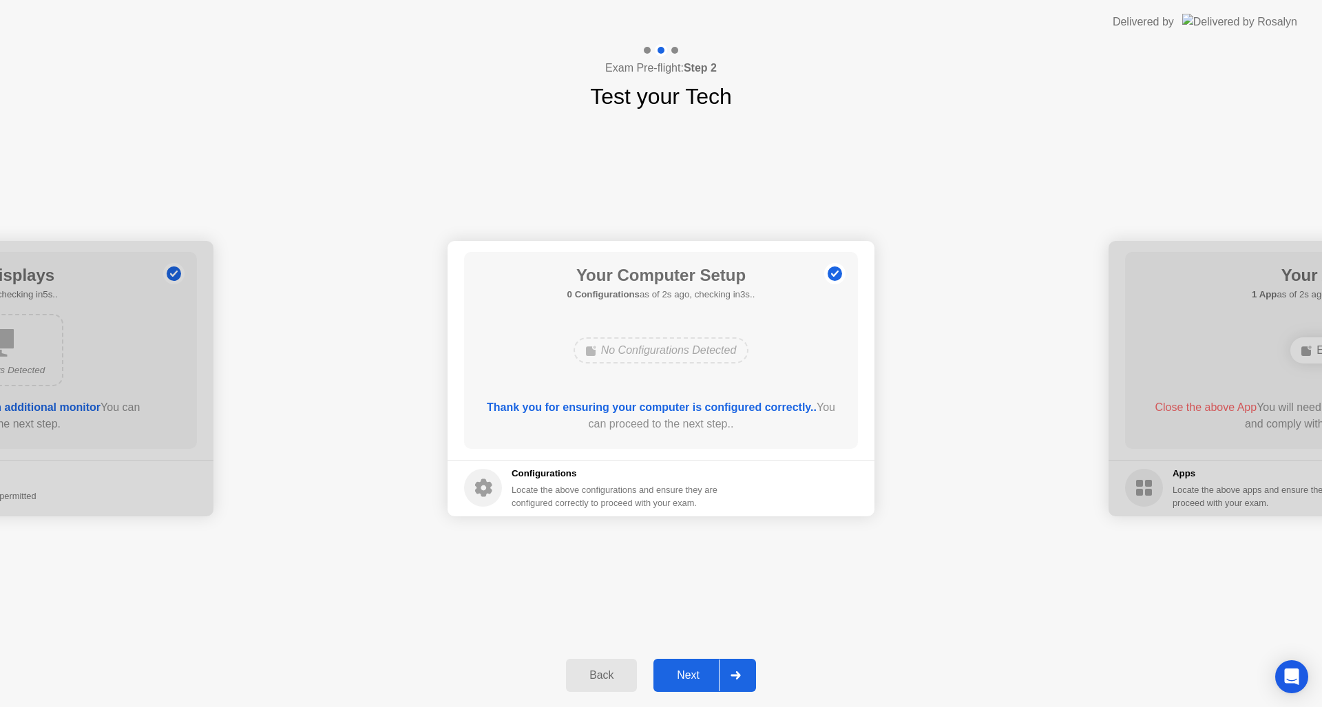
click at [703, 682] on div "Next" at bounding box center [687, 675] width 61 height 12
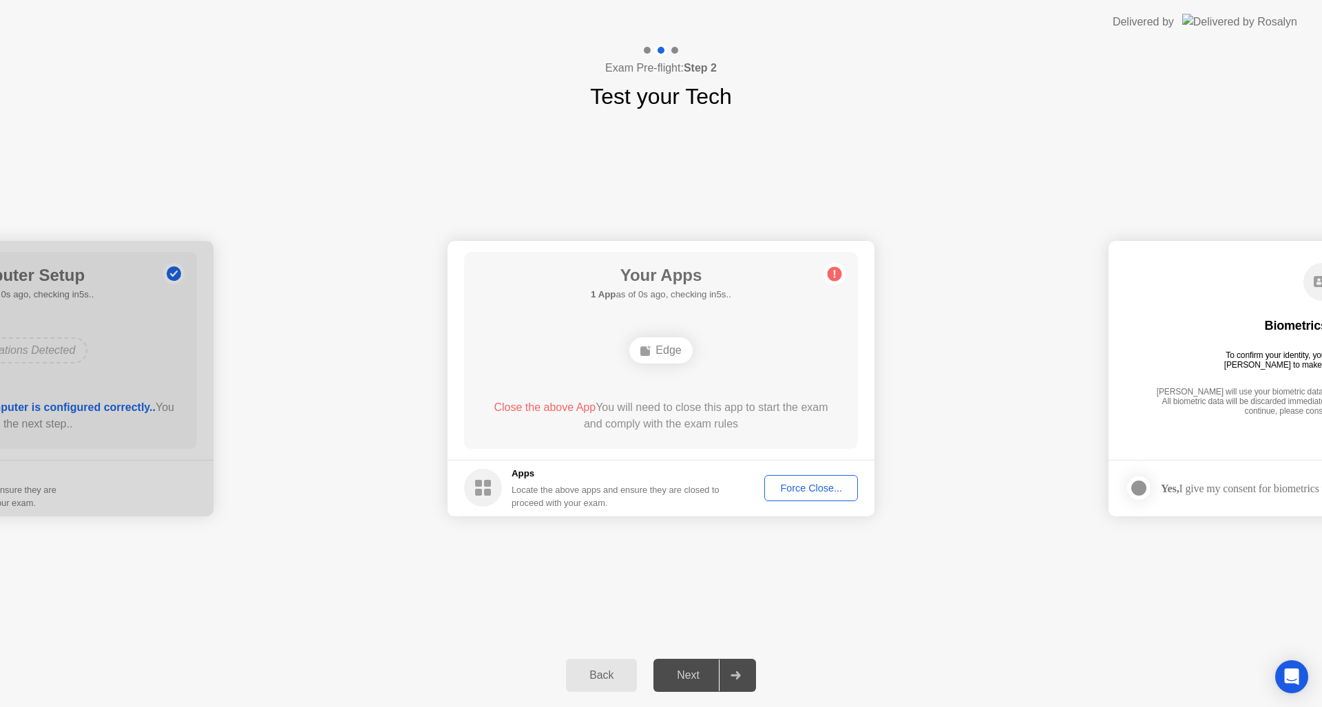
click at [819, 483] on div "Force Close..." at bounding box center [811, 488] width 84 height 11
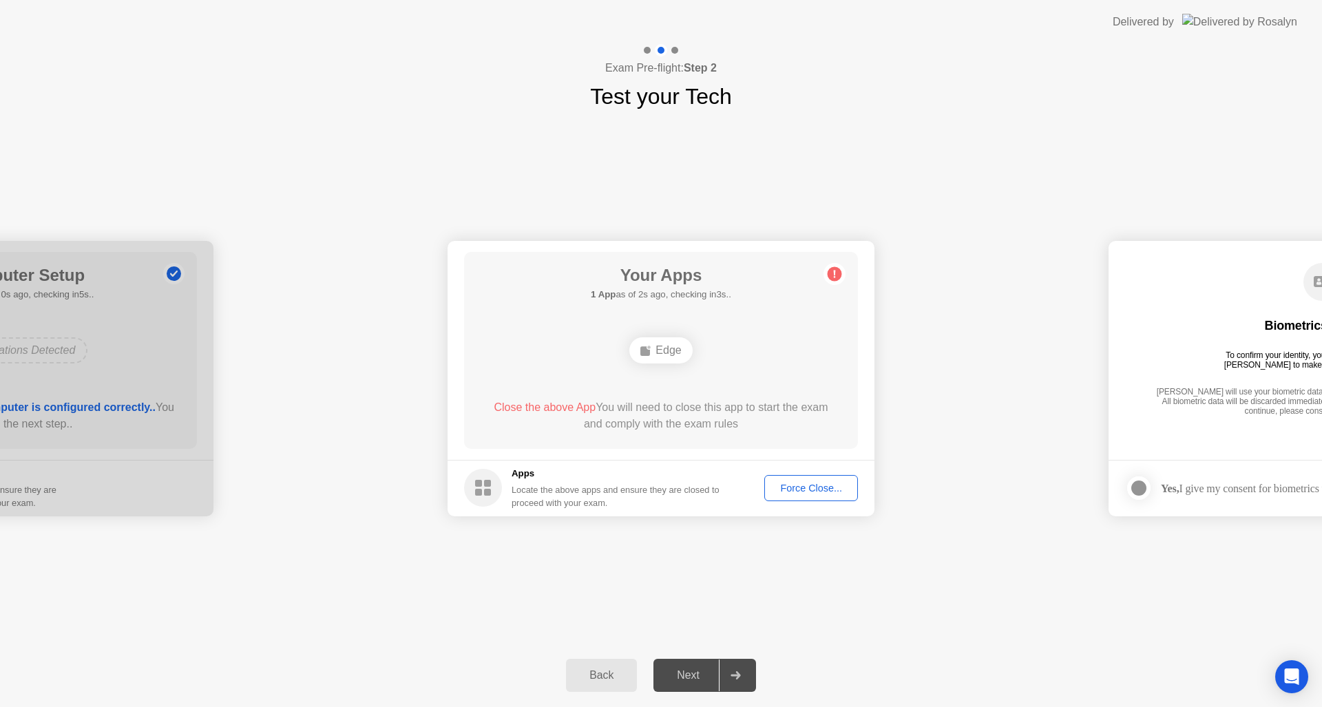
click at [573, 410] on span "Close the above App" at bounding box center [545, 407] width 102 height 12
click at [801, 484] on div "Force Close..." at bounding box center [811, 488] width 84 height 11
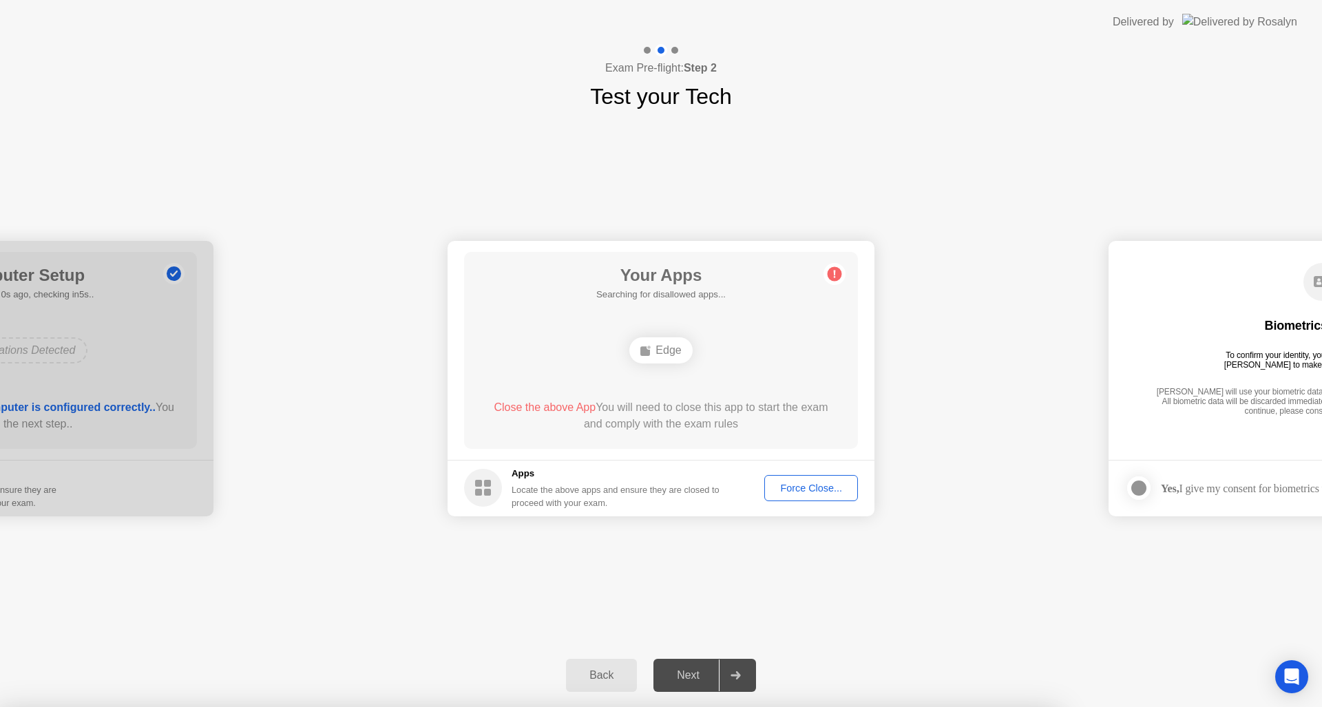
click at [801, 706] on div at bounding box center [661, 707] width 1322 height 0
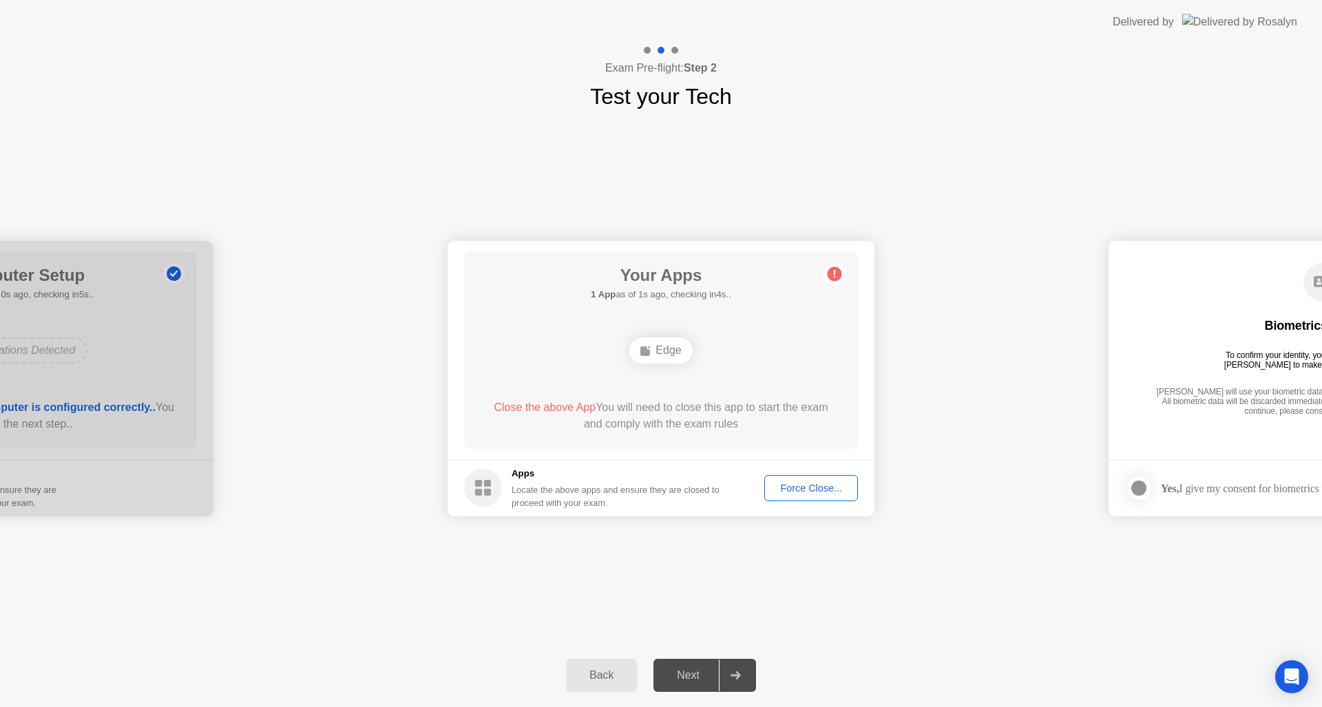
click at [801, 474] on footer "Apps Locate the above apps and ensure they are closed to proceed with your exam…" at bounding box center [660, 488] width 427 height 56
click at [779, 487] on div "Force Close..." at bounding box center [811, 488] width 84 height 11
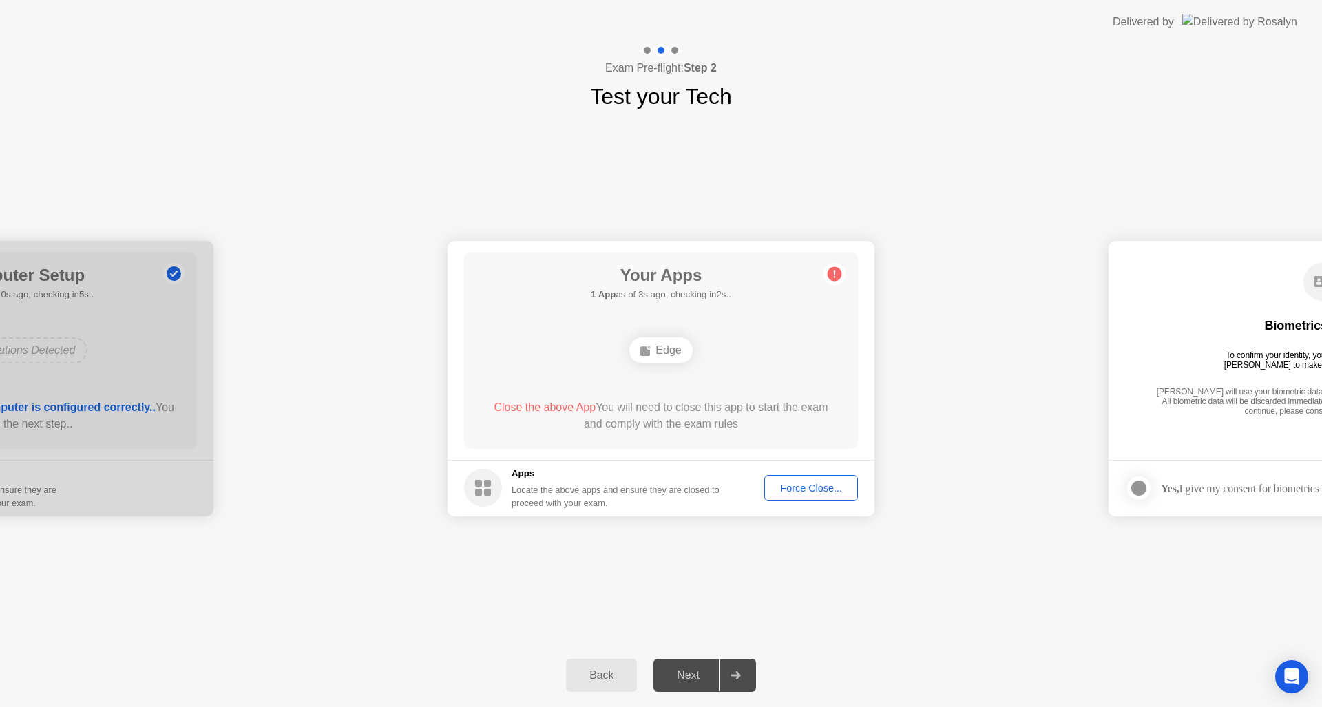
click at [690, 432] on div "Close the above App You will need to close this app to start the exam and compl…" at bounding box center [661, 418] width 355 height 39
click at [790, 492] on div "Force Close..." at bounding box center [811, 488] width 84 height 11
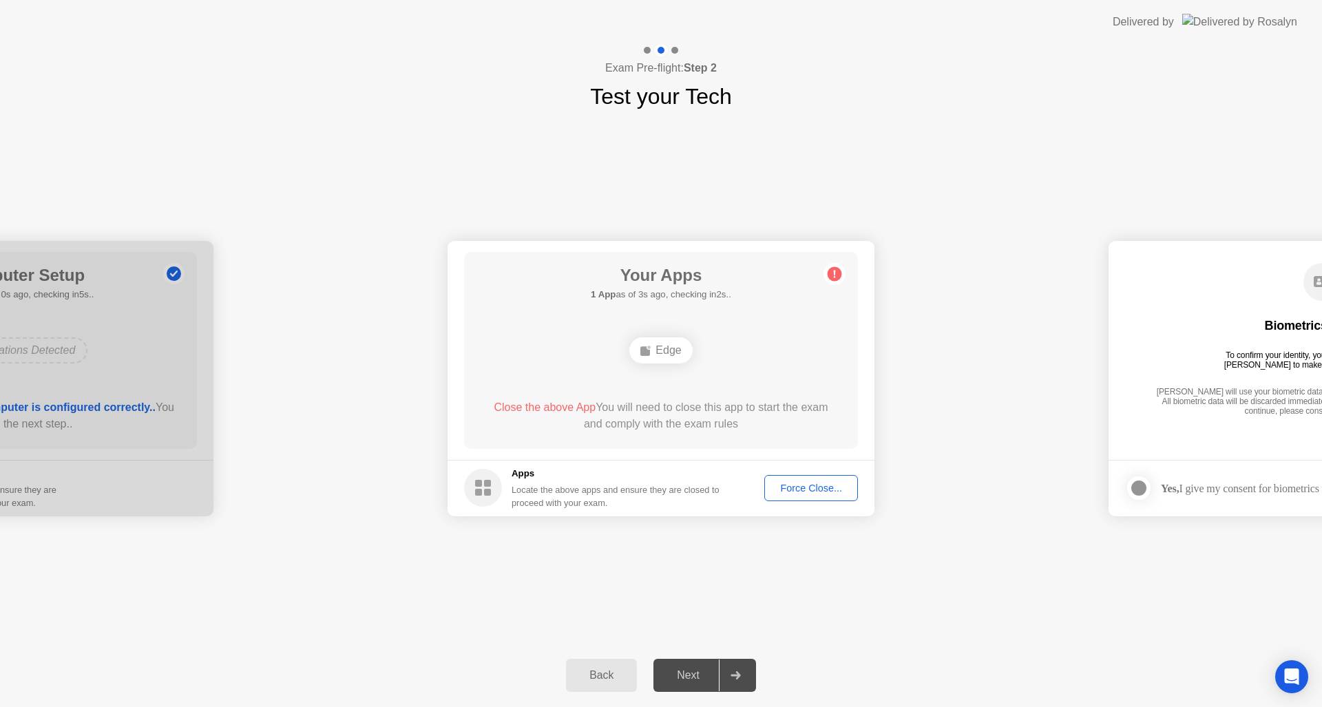
click at [785, 483] on div "Force Close..." at bounding box center [811, 488] width 84 height 11
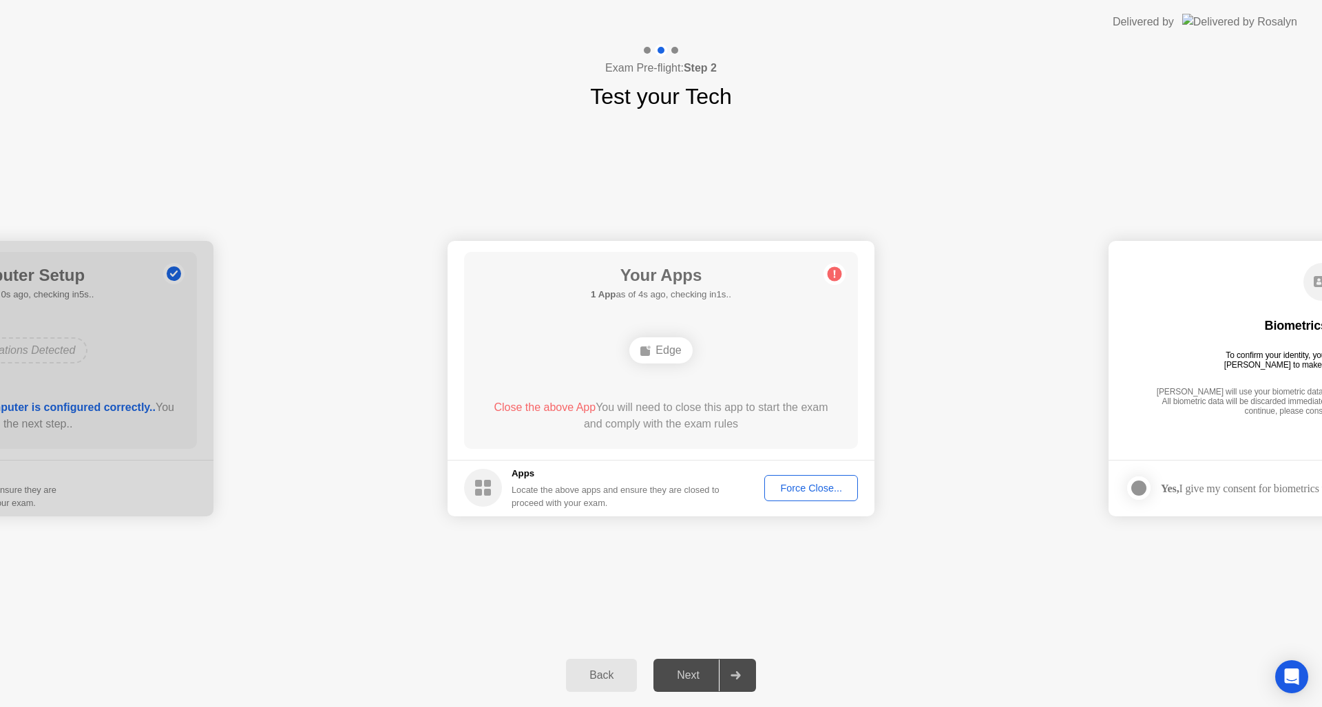
click at [816, 492] on div "Force Close..." at bounding box center [811, 488] width 84 height 11
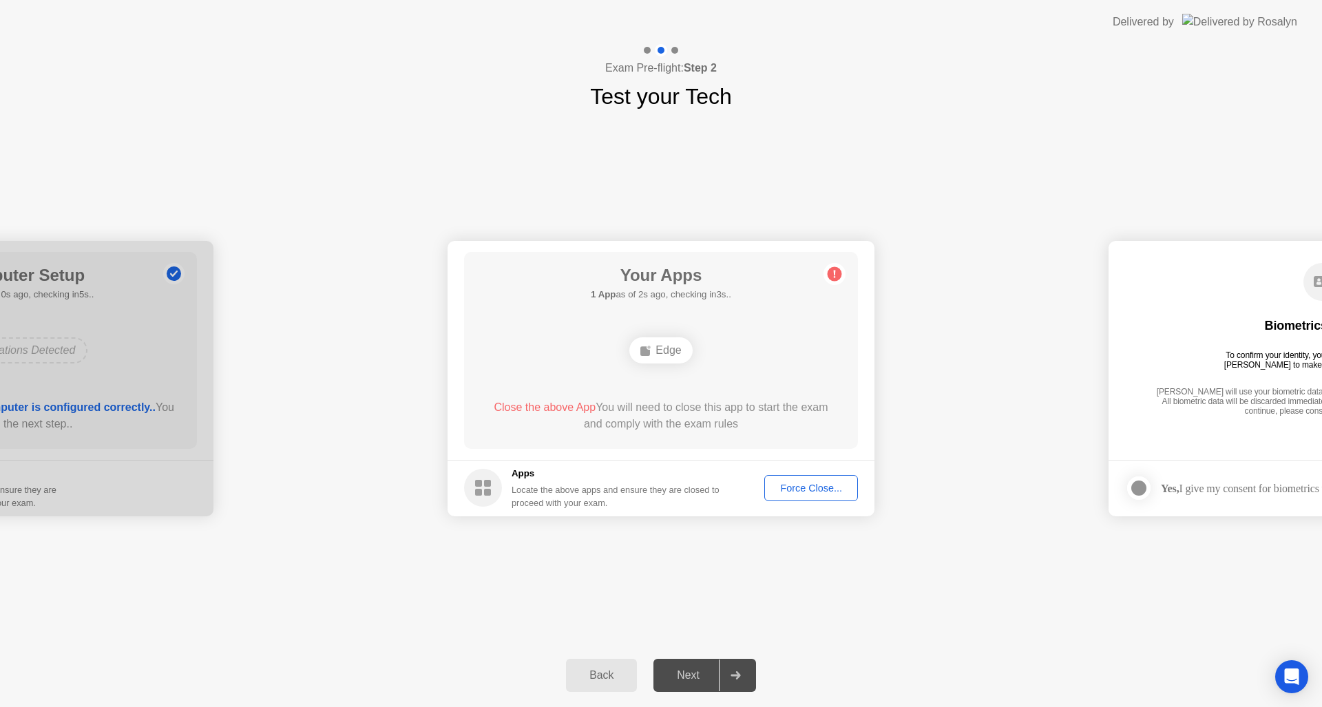
click at [709, 672] on div "Next" at bounding box center [687, 675] width 61 height 12
click at [710, 672] on div "Next" at bounding box center [687, 675] width 61 height 12
click at [729, 671] on div at bounding box center [735, 676] width 33 height 32
click at [729, 672] on div at bounding box center [735, 676] width 33 height 32
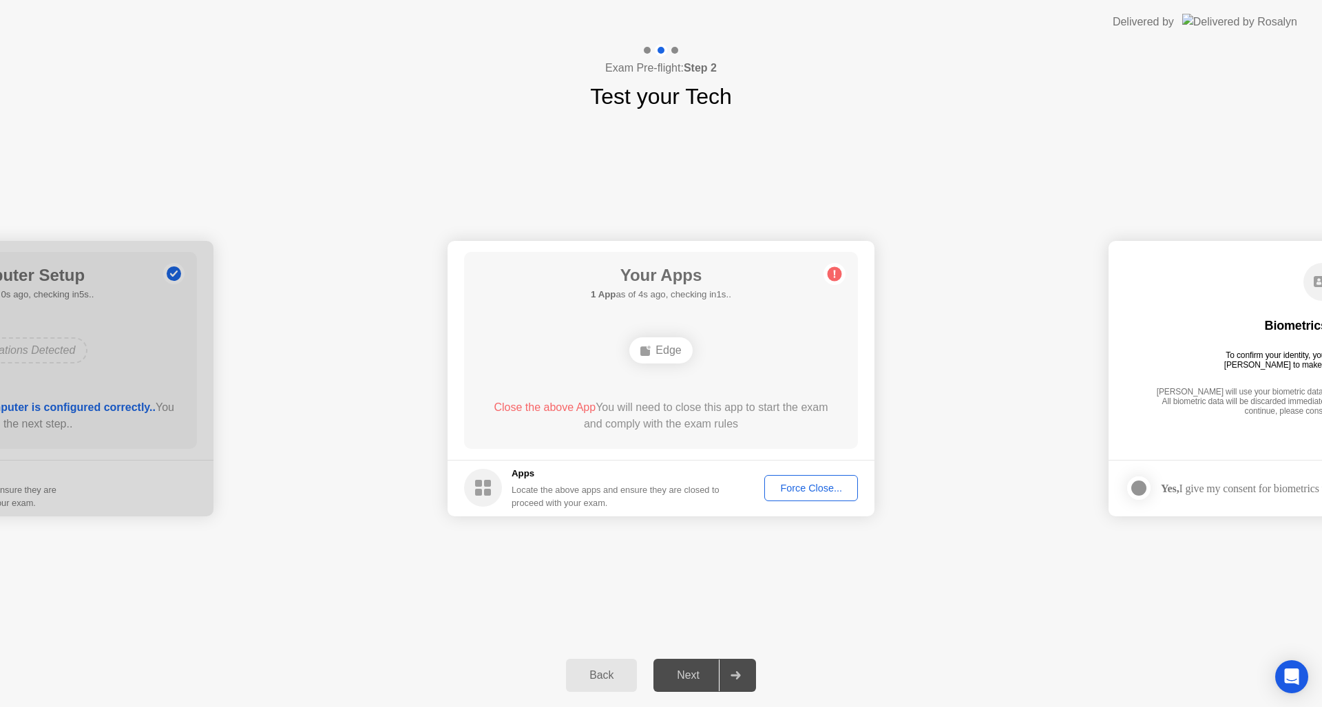
click at [546, 403] on span "Close the above App" at bounding box center [545, 407] width 102 height 12
click at [543, 406] on span "Close the above App" at bounding box center [545, 407] width 102 height 12
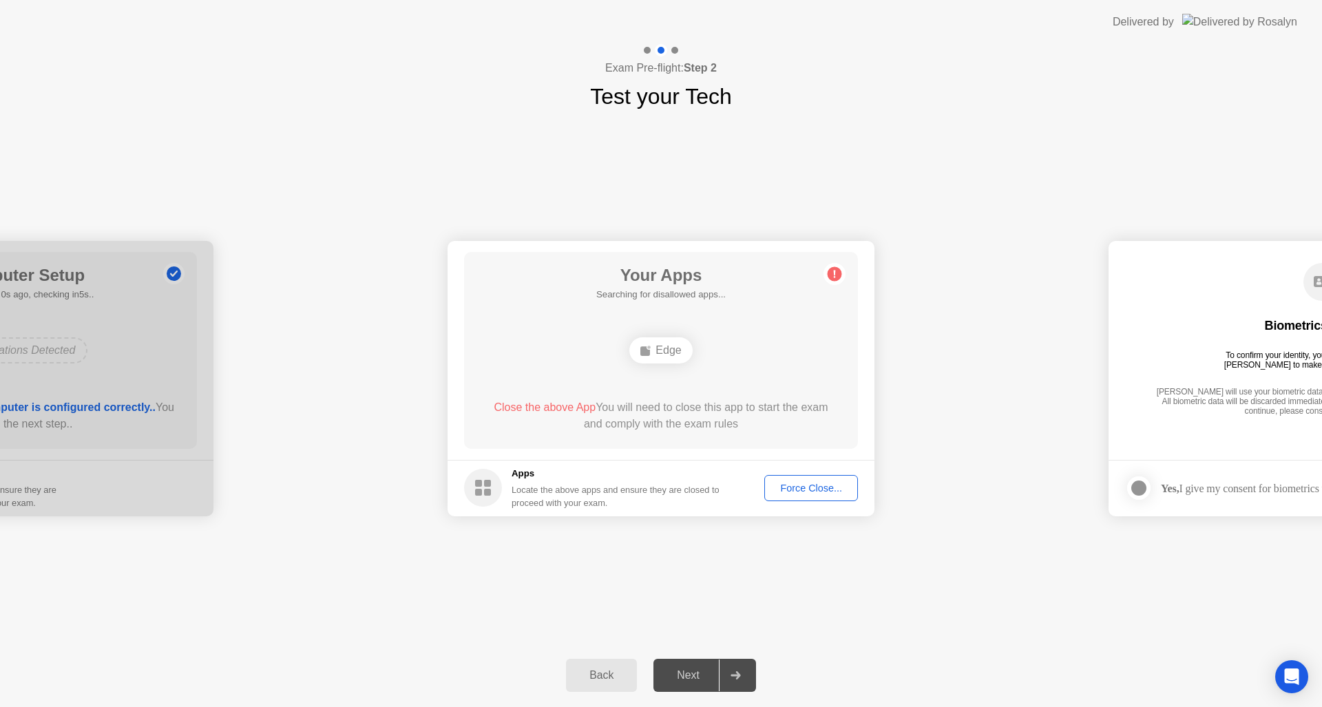
click at [543, 406] on span "Close the above App" at bounding box center [545, 407] width 102 height 12
click at [543, 405] on span "Close the above App" at bounding box center [545, 407] width 102 height 12
click at [669, 352] on div "Edge" at bounding box center [660, 350] width 63 height 26
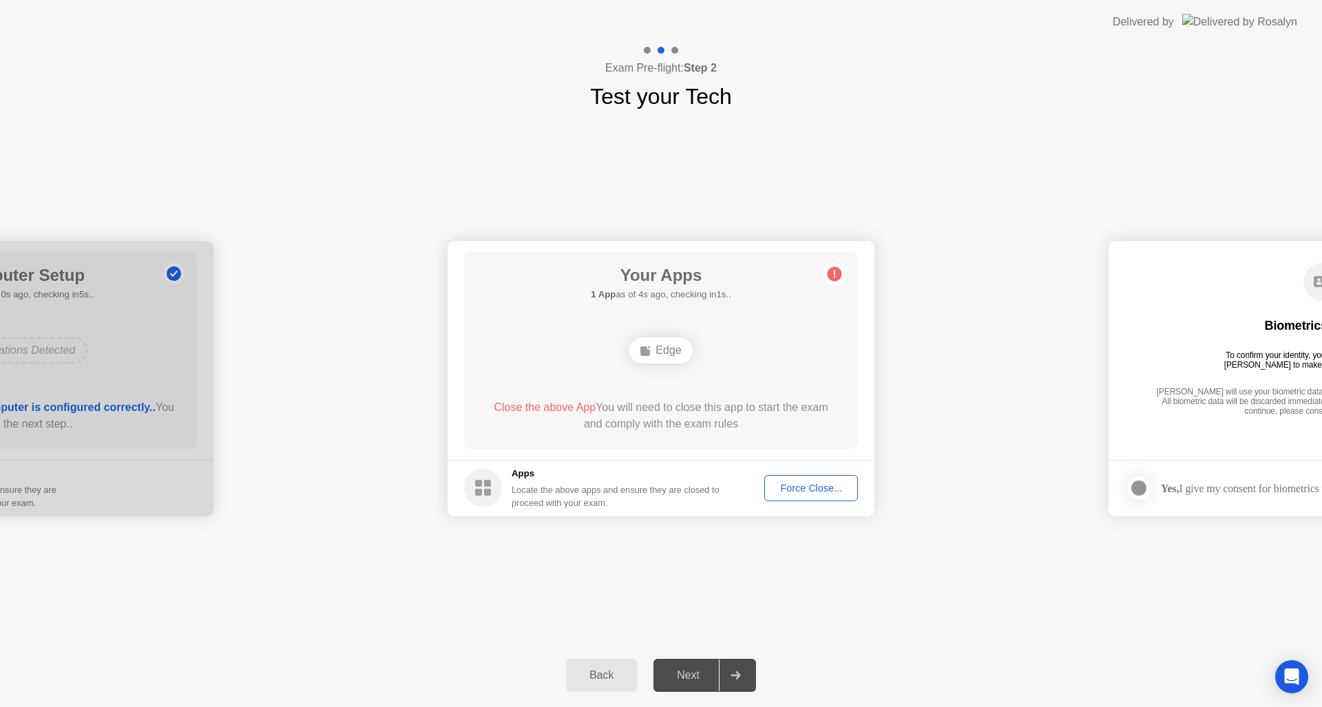
click at [669, 352] on div "Edge" at bounding box center [660, 350] width 63 height 26
click at [655, 350] on div "Edge" at bounding box center [660, 350] width 63 height 26
click at [930, 581] on div "**********" at bounding box center [661, 378] width 1322 height 531
click at [809, 475] on button "Force Close..." at bounding box center [811, 488] width 94 height 26
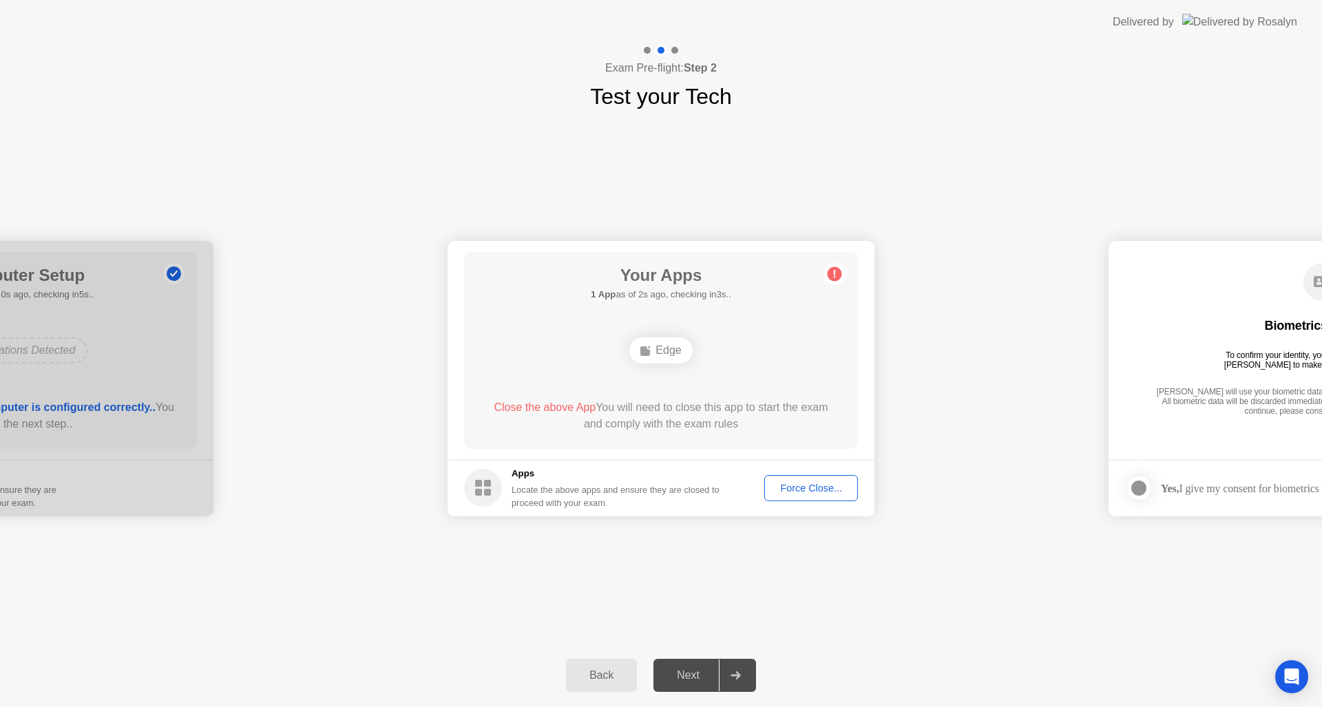
click at [648, 353] on rect at bounding box center [645, 351] width 10 height 10
click at [650, 352] on rect at bounding box center [645, 351] width 10 height 10
click at [807, 485] on div "Force Close..." at bounding box center [811, 488] width 84 height 11
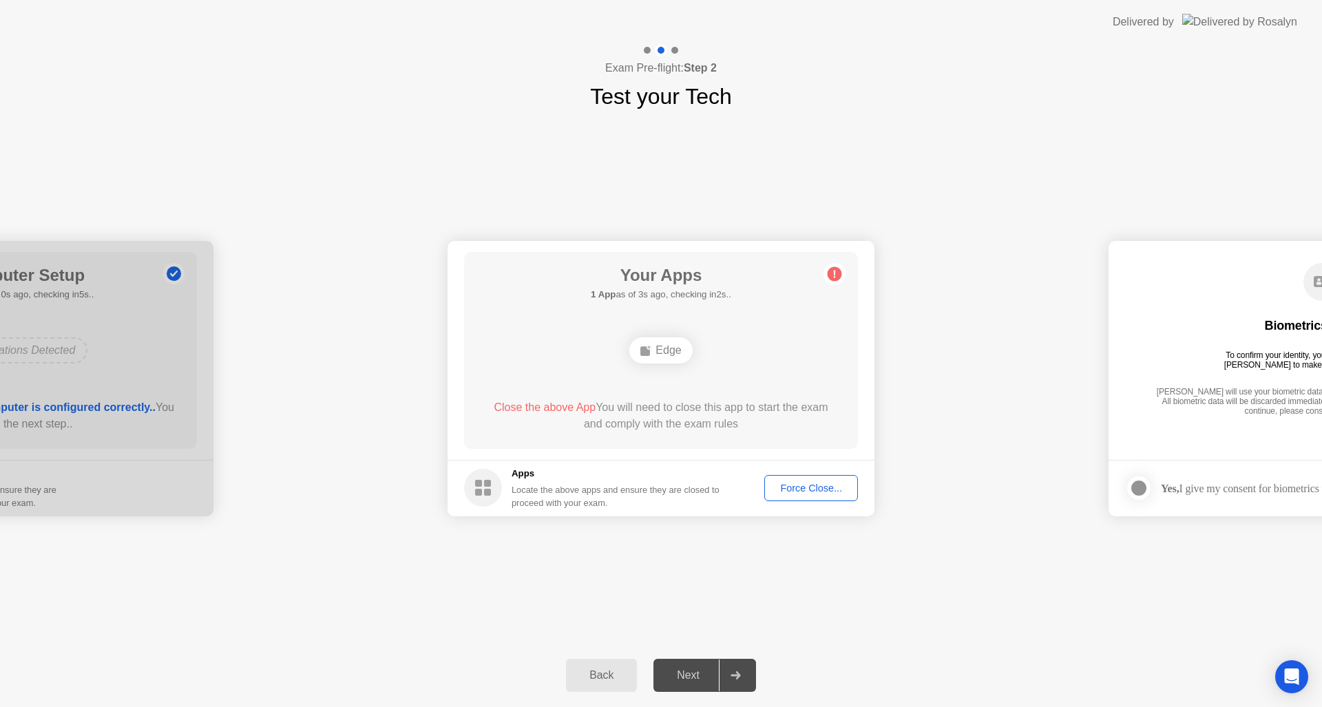
click at [812, 485] on div "Force Close..." at bounding box center [811, 488] width 84 height 11
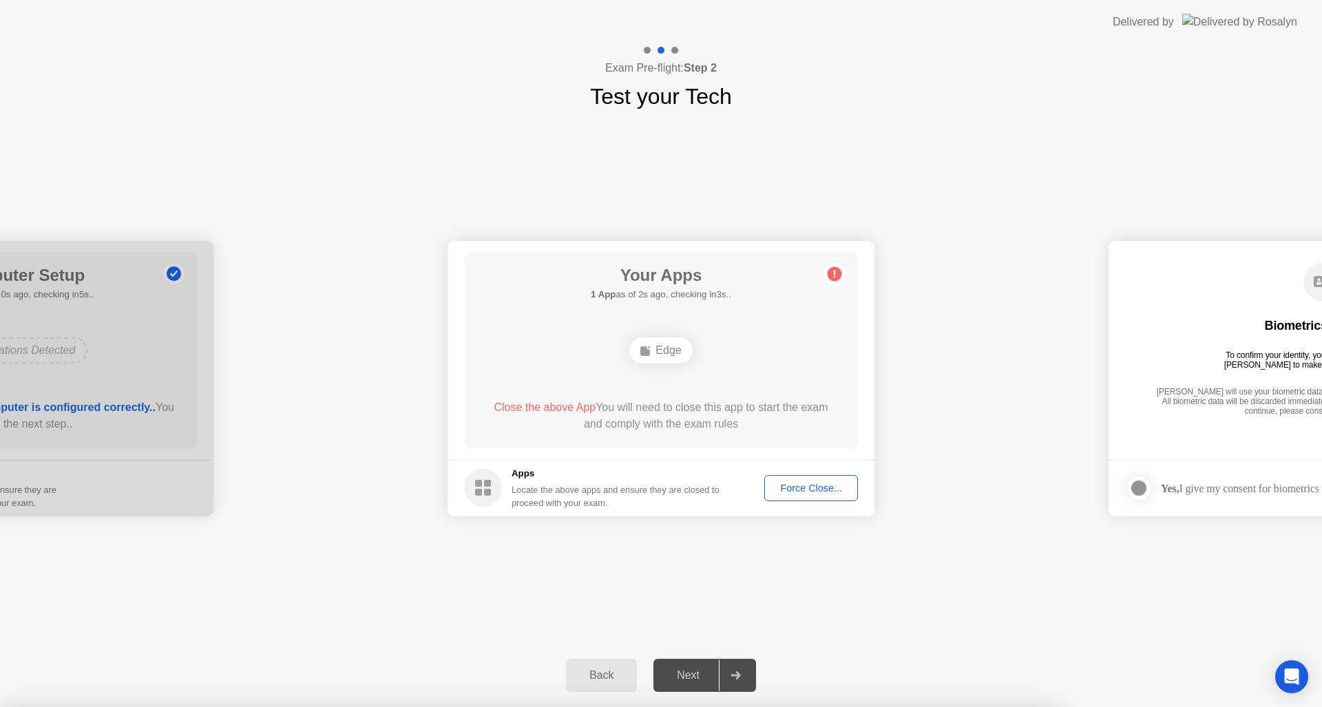
drag, startPoint x: 714, startPoint y: 429, endPoint x: 729, endPoint y: 425, distance: 15.5
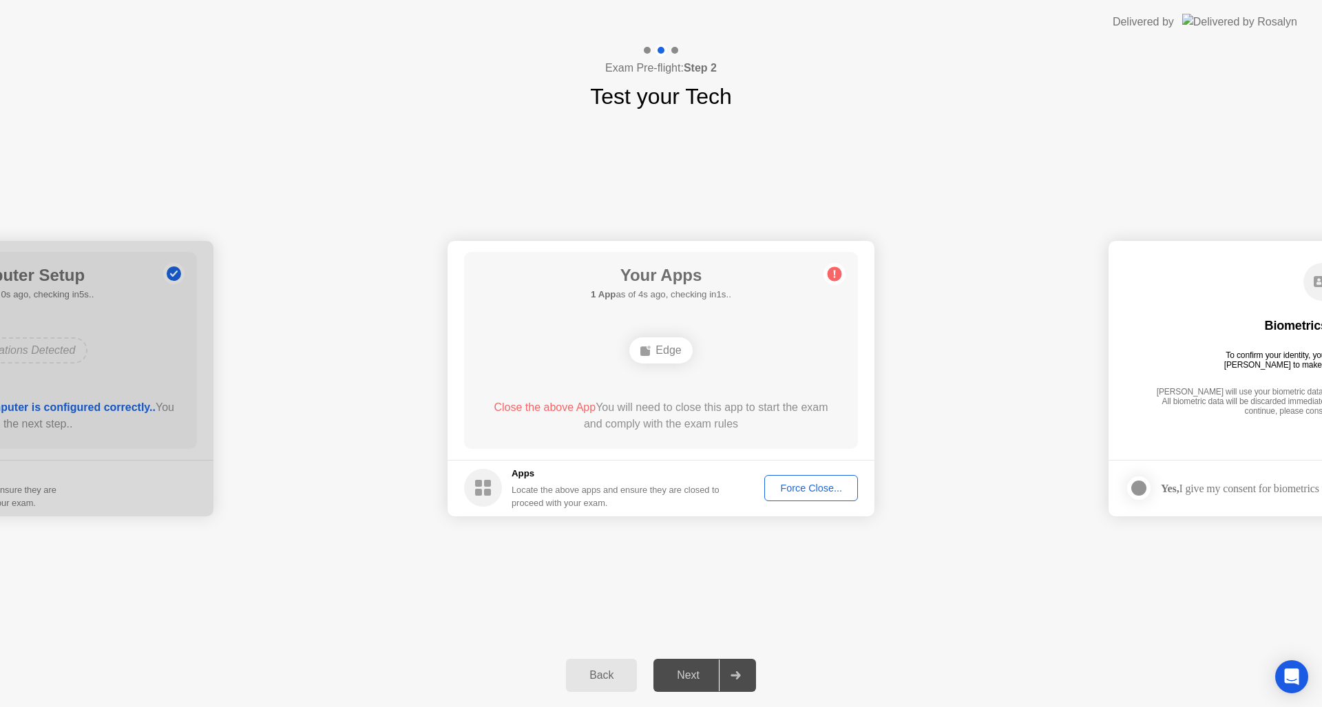
click at [1245, 597] on div "**********" at bounding box center [661, 378] width 1322 height 531
click at [803, 490] on div "Force Close..." at bounding box center [811, 488] width 84 height 11
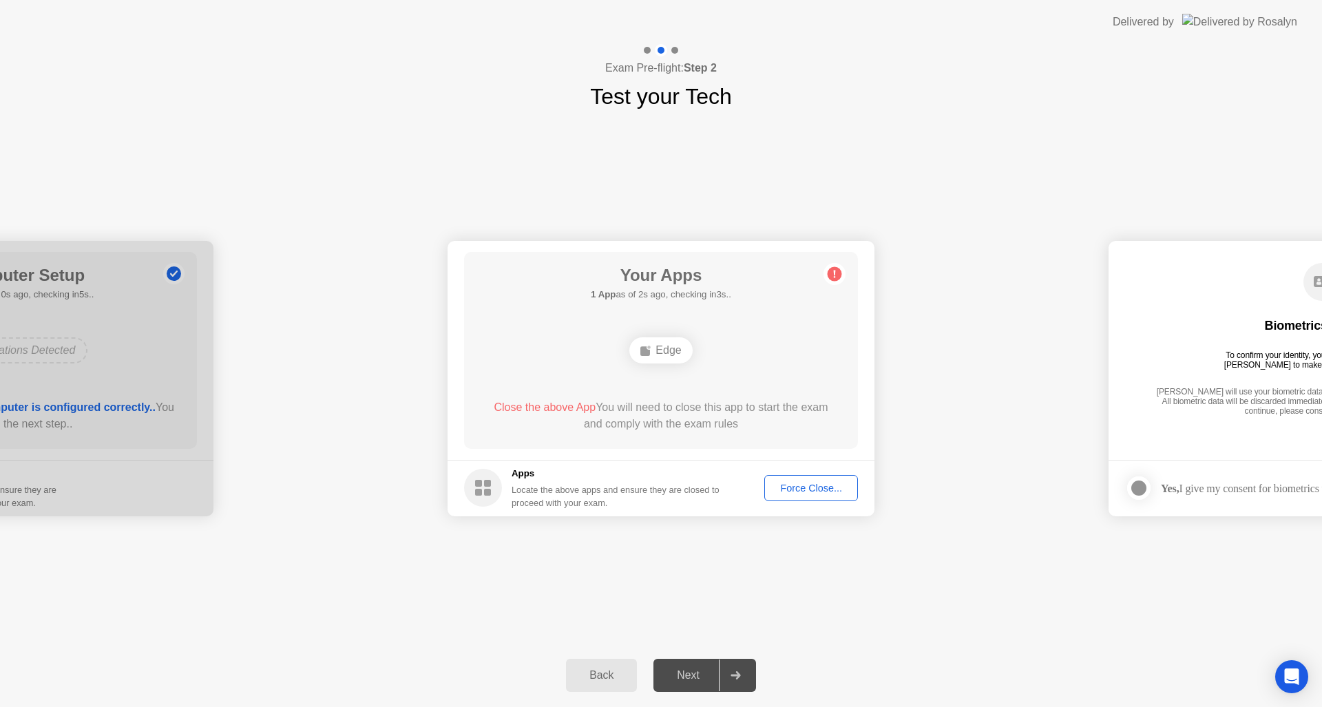
click at [785, 483] on div "Force Close..." at bounding box center [811, 488] width 84 height 11
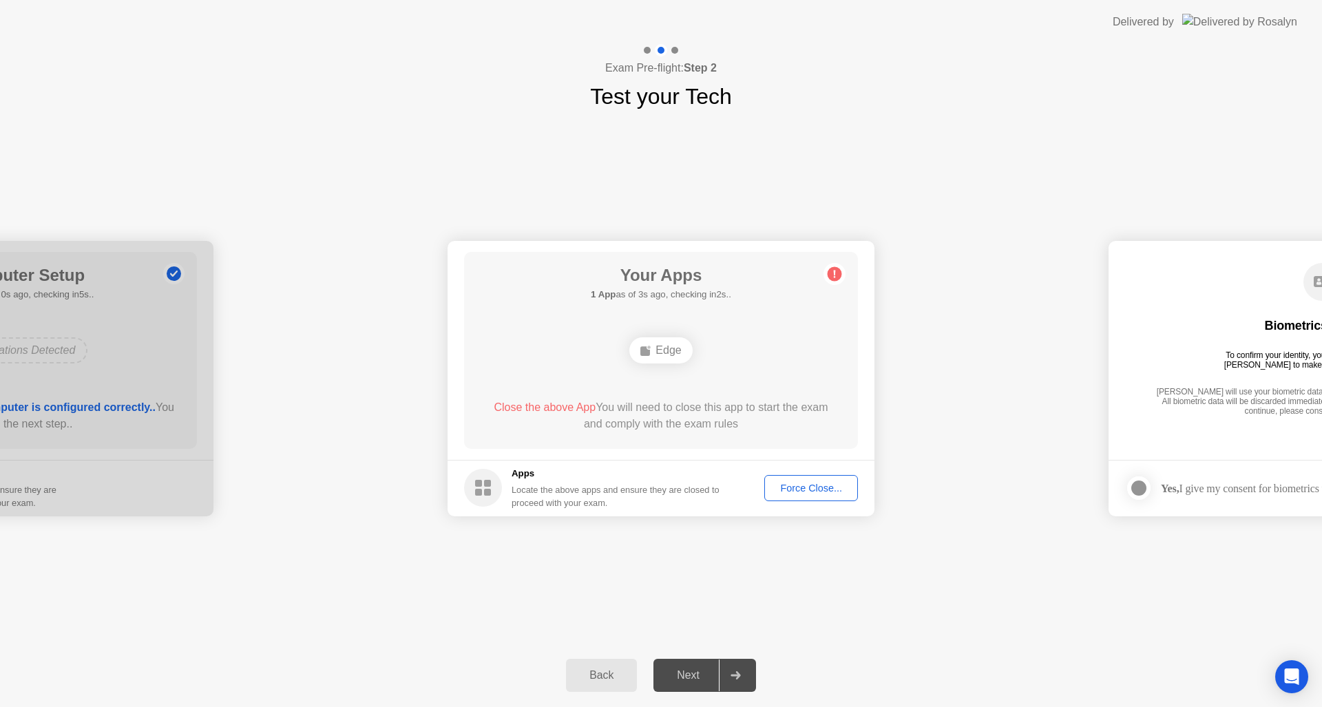
click at [807, 483] on div "Force Close..." at bounding box center [811, 488] width 84 height 11
